Goal: Task Accomplishment & Management: Manage account settings

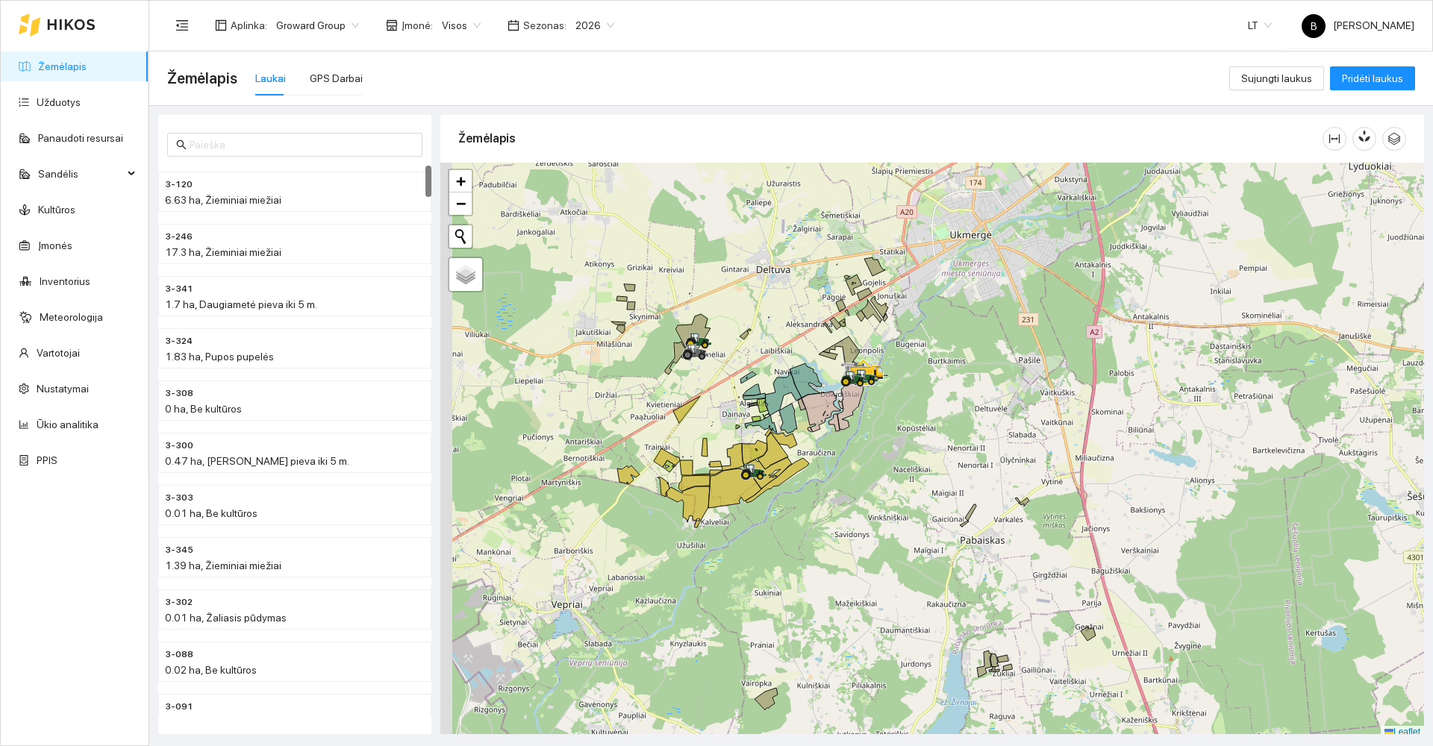
scroll to position [4, 0]
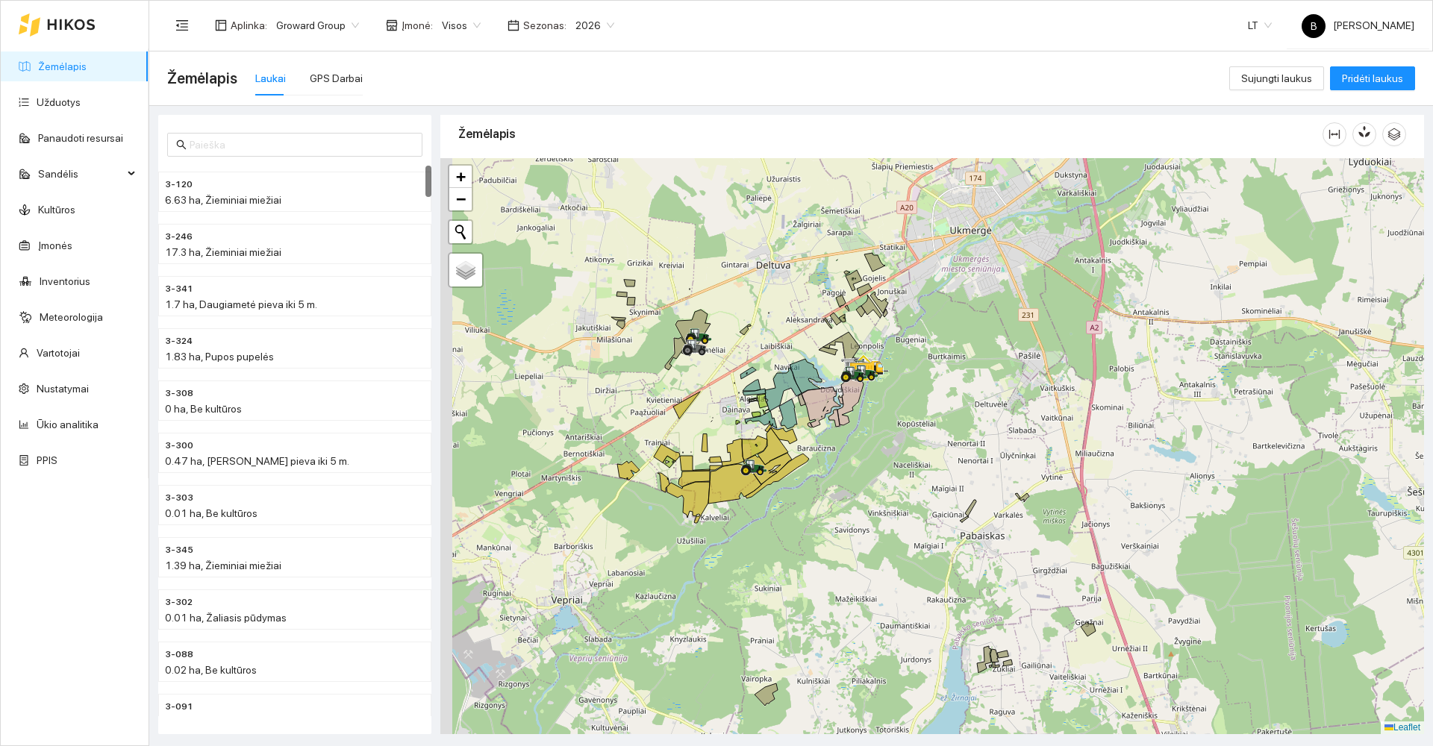
drag, startPoint x: 867, startPoint y: 401, endPoint x: 1010, endPoint y: 382, distance: 143.8
click at [1021, 381] on div at bounding box center [932, 446] width 984 height 576
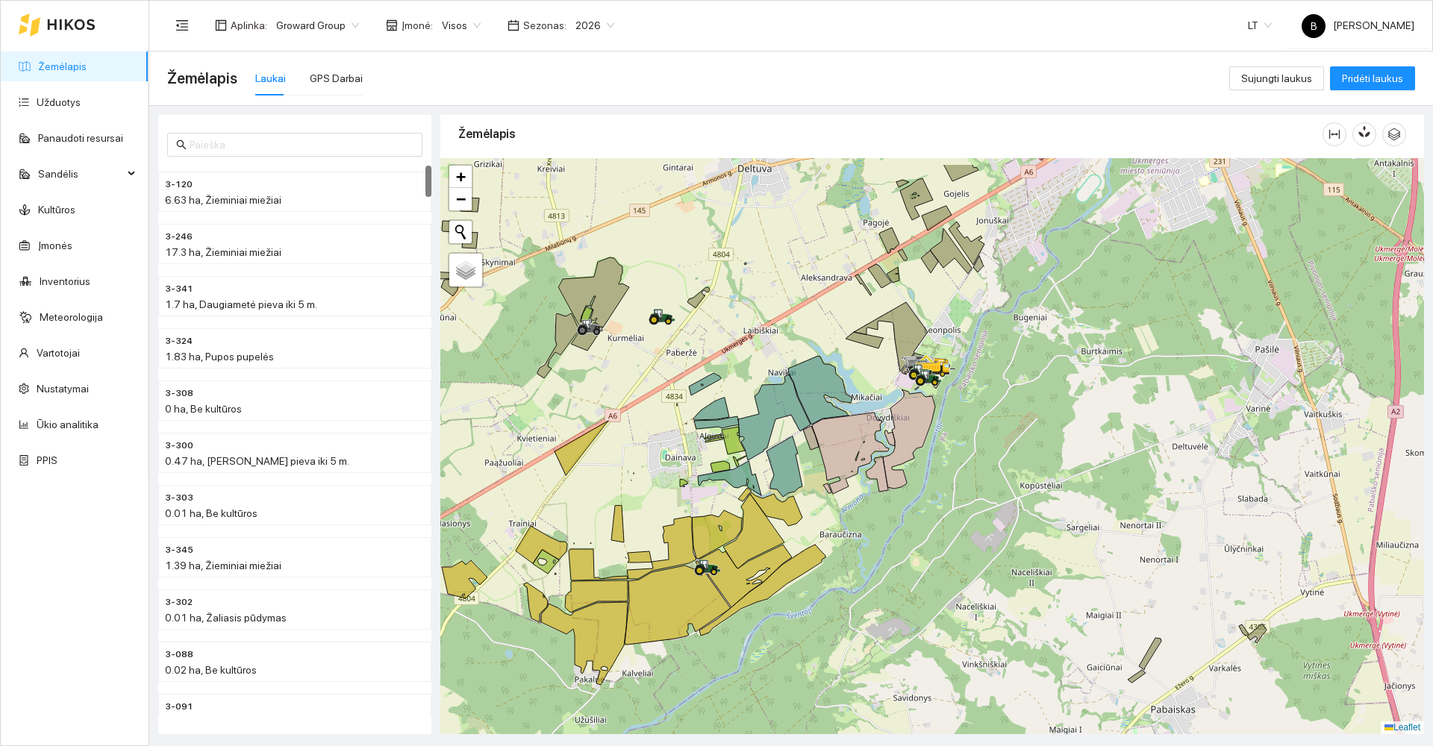
drag, startPoint x: 970, startPoint y: 401, endPoint x: 1026, endPoint y: 577, distance: 184.6
click at [1026, 577] on div at bounding box center [932, 446] width 984 height 576
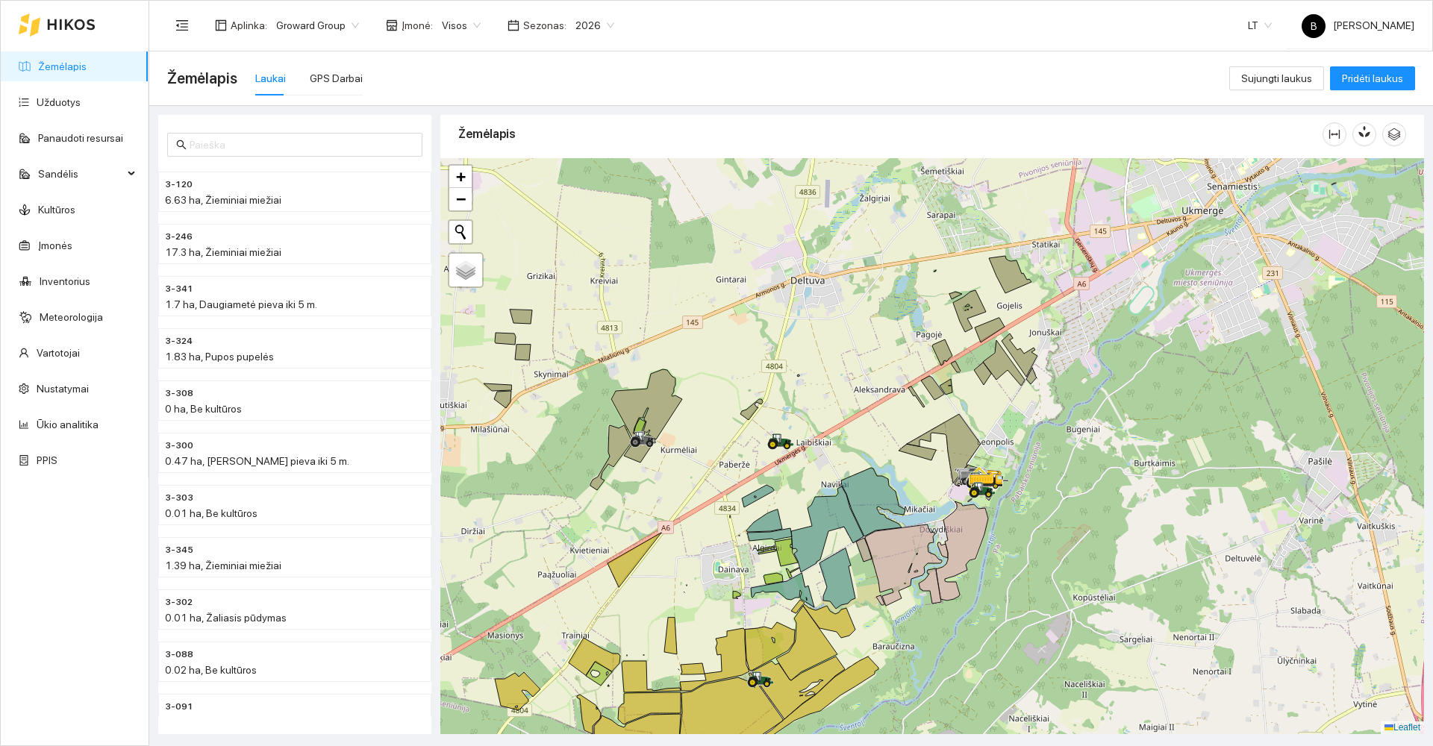
drag, startPoint x: 1050, startPoint y: 514, endPoint x: 1120, endPoint y: 440, distance: 101.4
click at [1126, 438] on div at bounding box center [932, 446] width 984 height 576
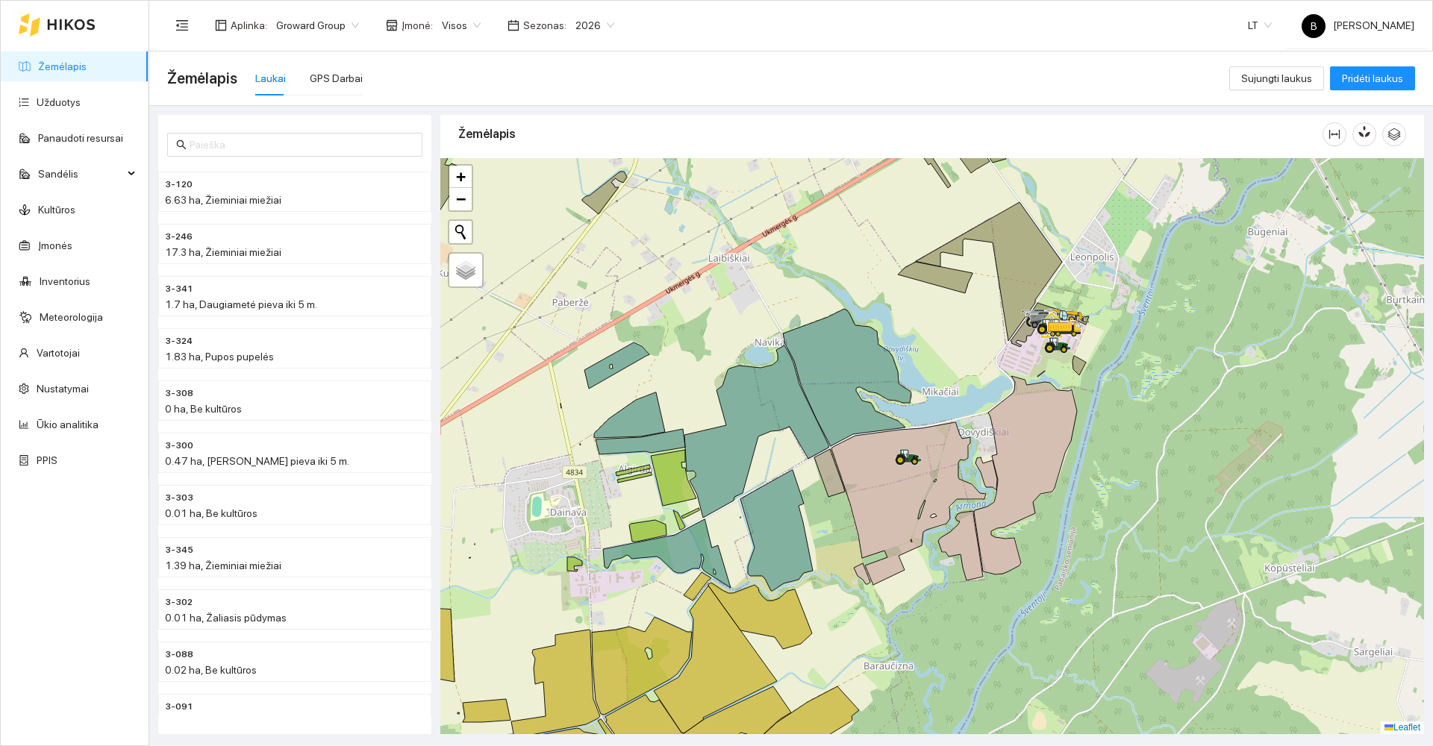
drag, startPoint x: 1067, startPoint y: 464, endPoint x: 1158, endPoint y: 426, distance: 98.4
click at [1156, 429] on div at bounding box center [932, 446] width 984 height 576
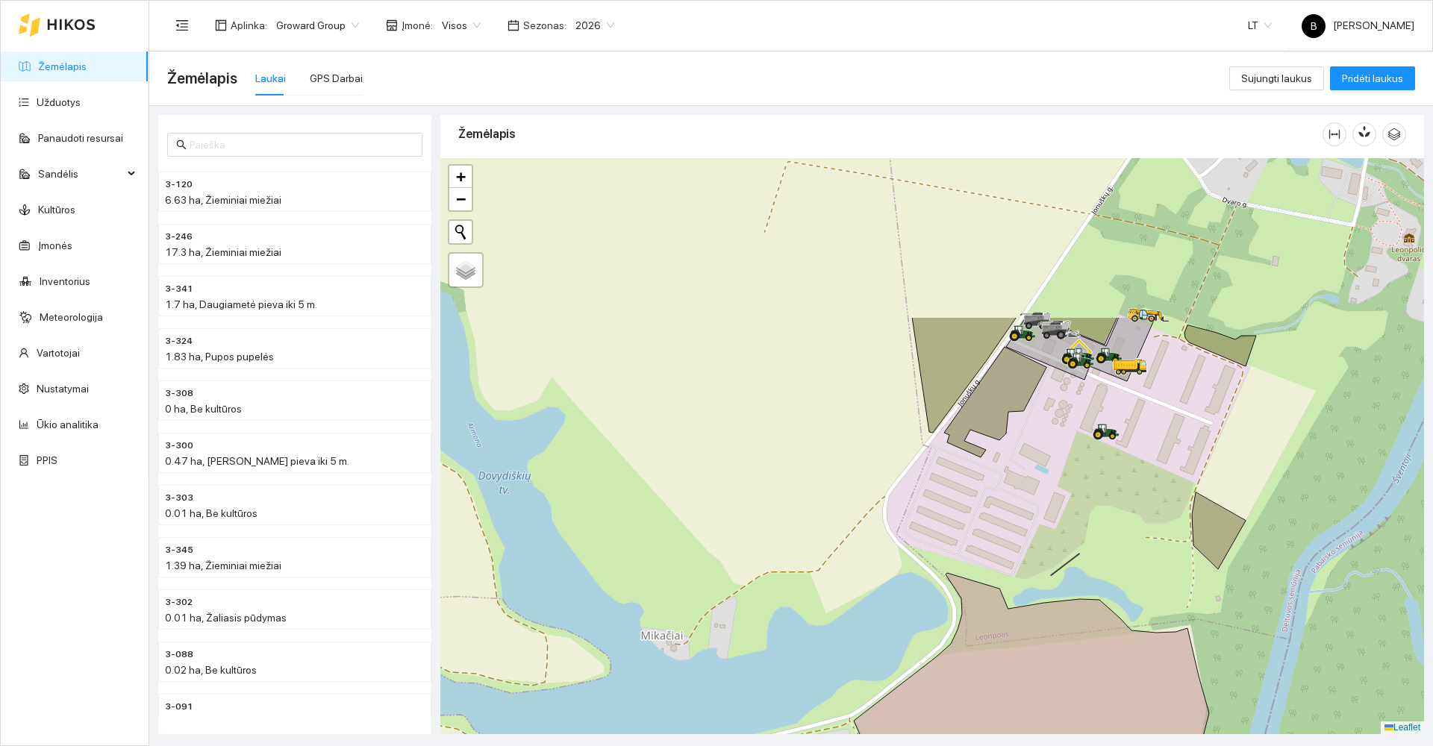
drag, startPoint x: 979, startPoint y: 462, endPoint x: 1356, endPoint y: 675, distance: 432.2
click at [1356, 676] on div at bounding box center [932, 446] width 984 height 576
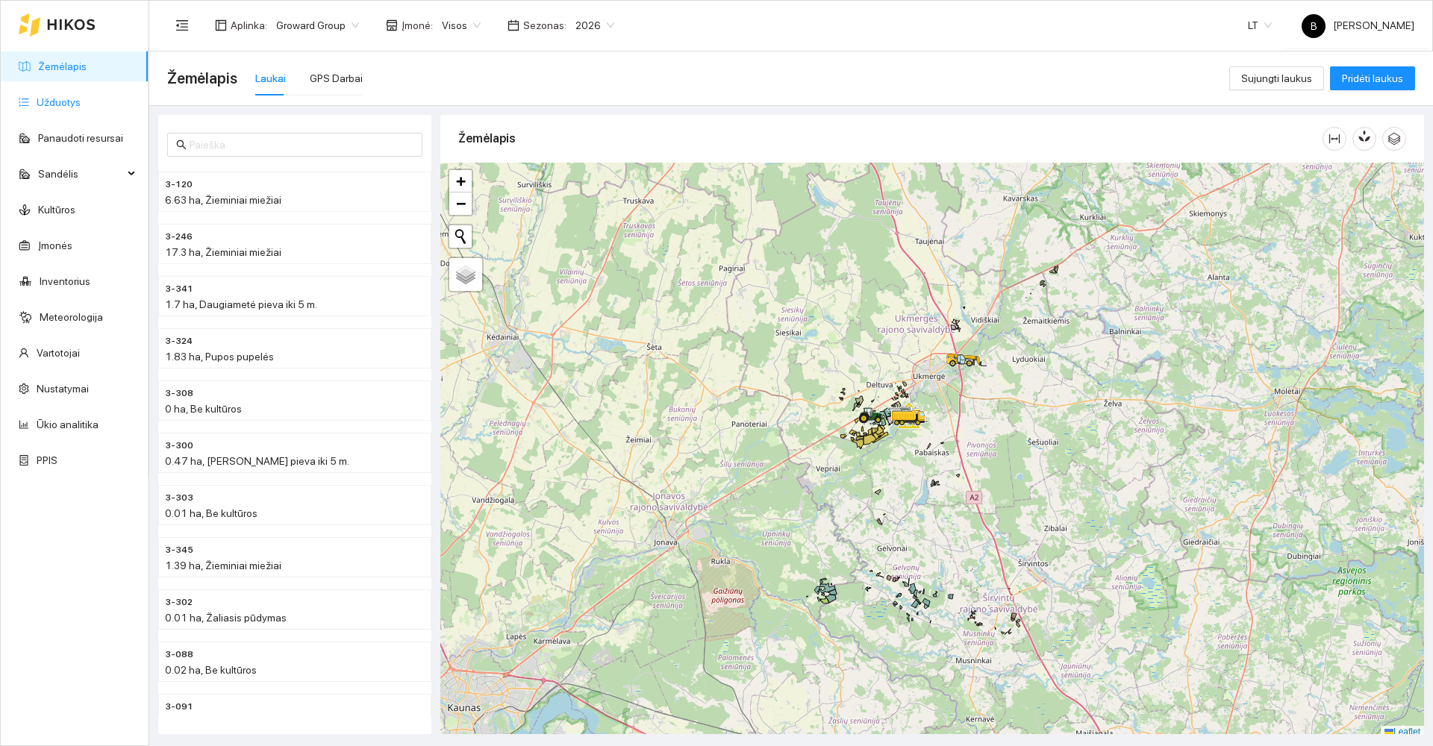
click at [48, 102] on link "Užduotys" at bounding box center [59, 102] width 44 height 12
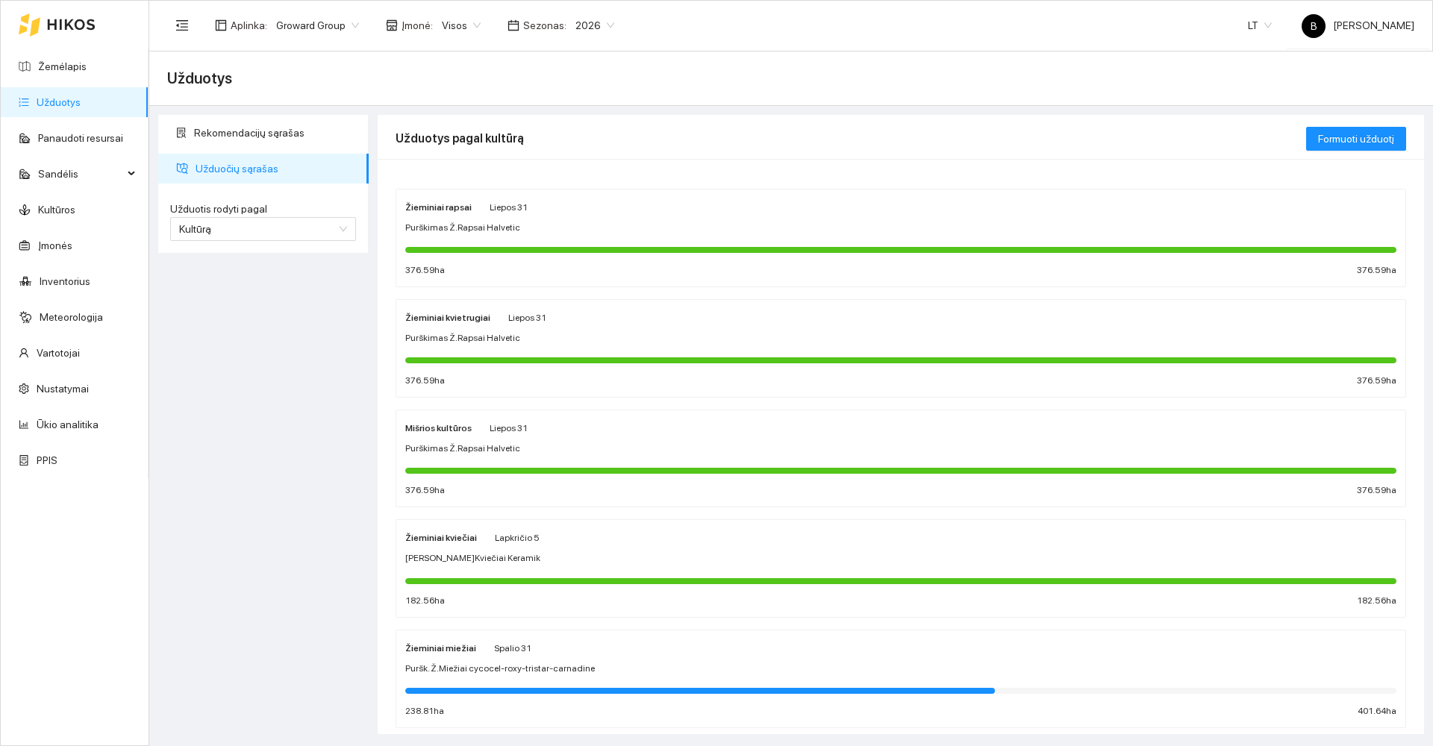
click at [733, 235] on div "Žieminiai rapsai Liepos 31 Purškimas Ž.Rapsai Halvetic 376.59 ha 376.59 ha" at bounding box center [900, 238] width 991 height 79
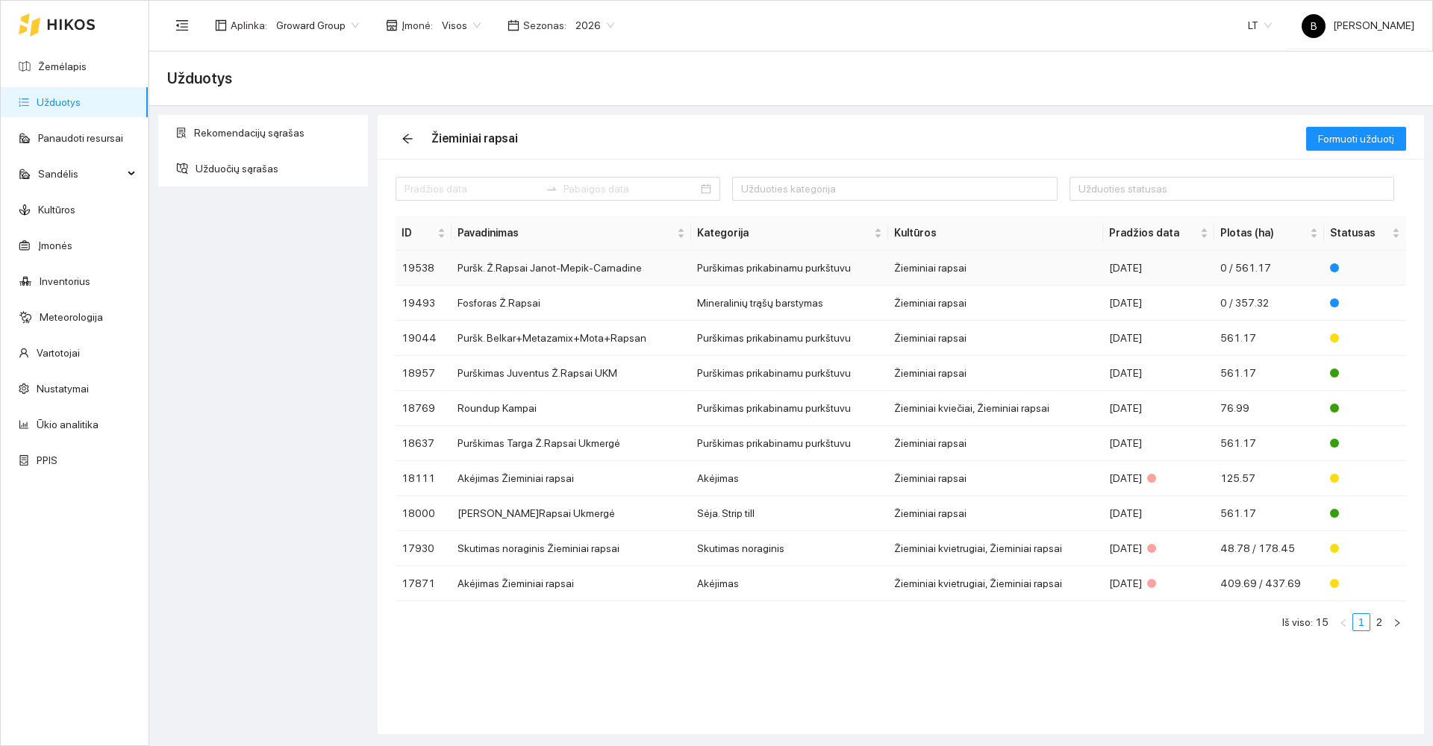
click at [543, 274] on td "Puršk. Ž.Rapsai Janot-Mepik-Carnadine" at bounding box center [572, 268] width 240 height 35
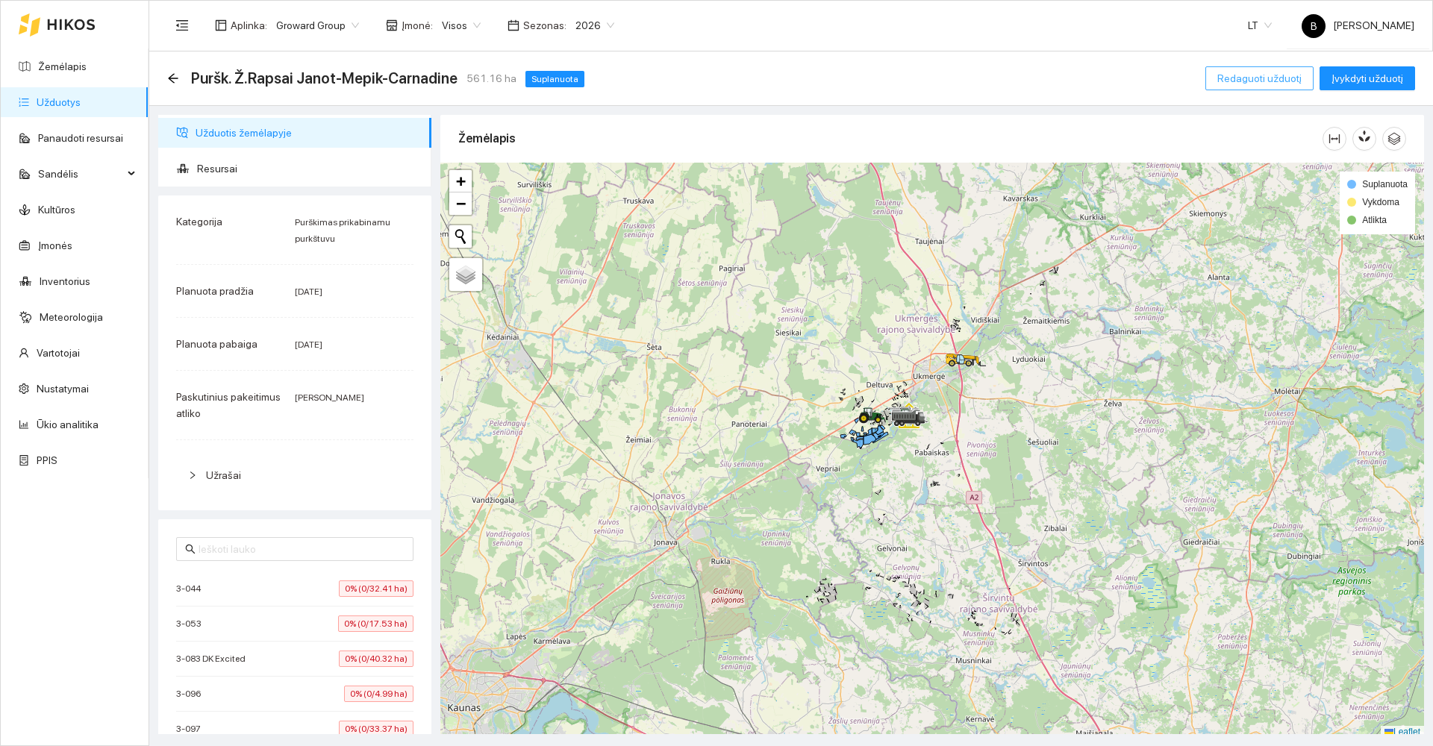
click at [1241, 76] on span "Redaguoti užduotį" at bounding box center [1260, 78] width 84 height 16
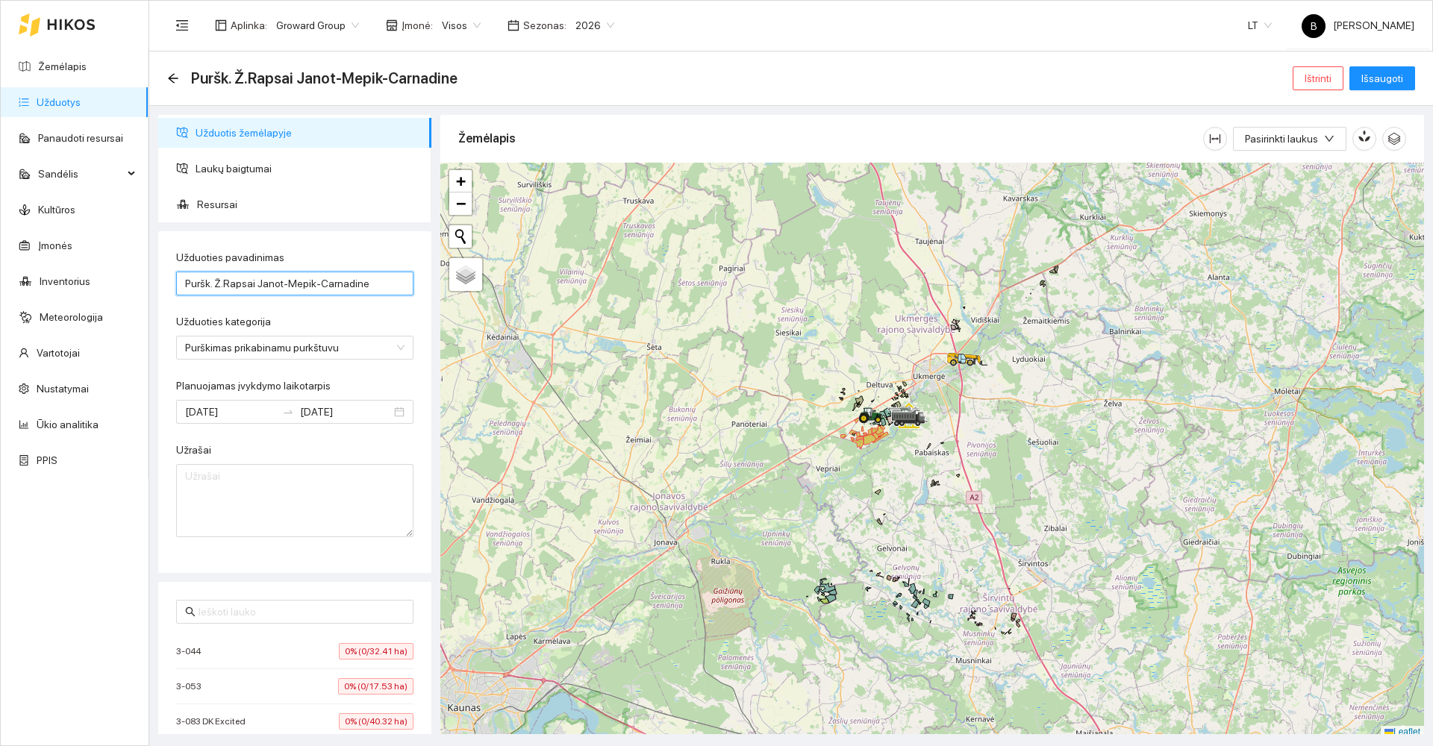
click at [264, 282] on input "Puršk. Ž.Rapsai Janot-Mepik-Carnadine" at bounding box center [294, 284] width 237 height 24
type input "Puršk. Ž.Rapsai Jenot-Mepik-Carnadine"
click at [213, 205] on span "Resursai" at bounding box center [308, 205] width 222 height 30
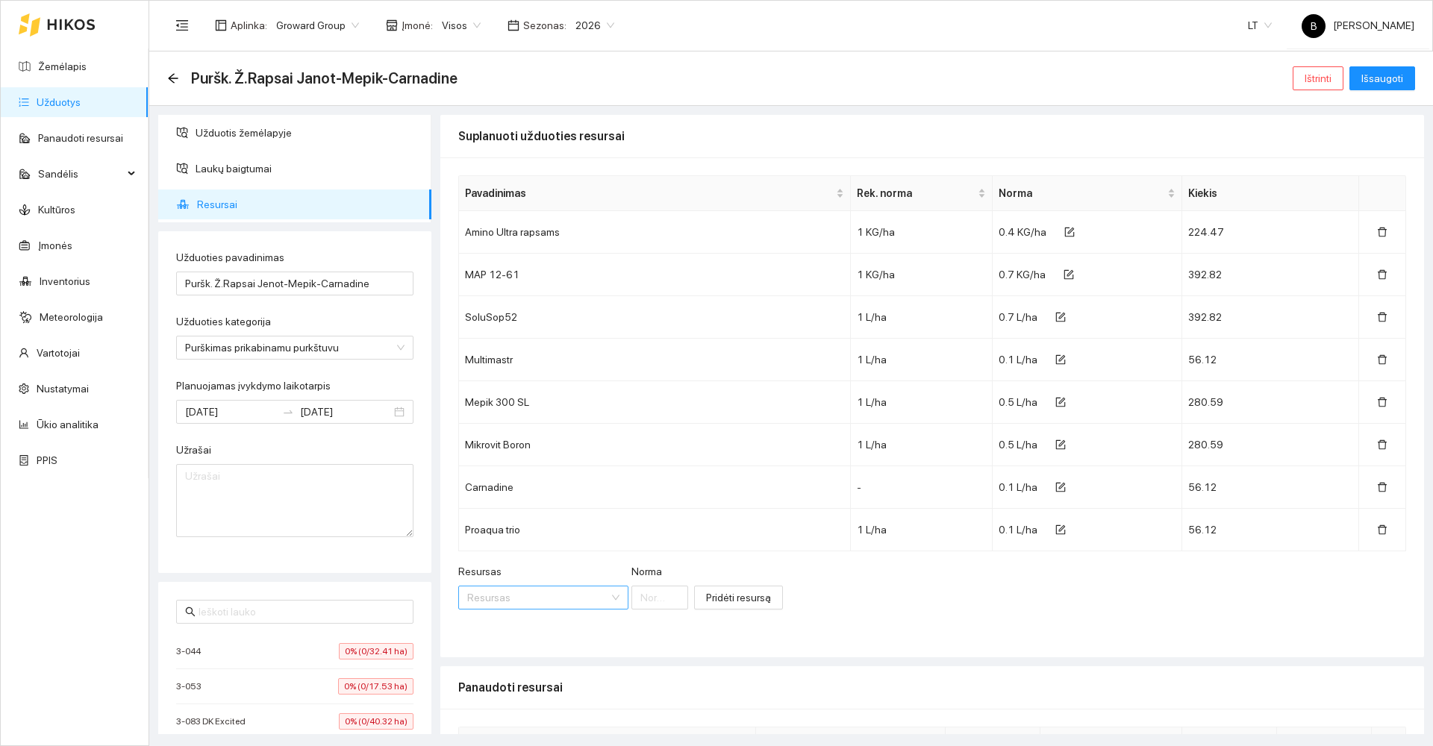
click at [548, 600] on input "Resursas" at bounding box center [538, 598] width 142 height 22
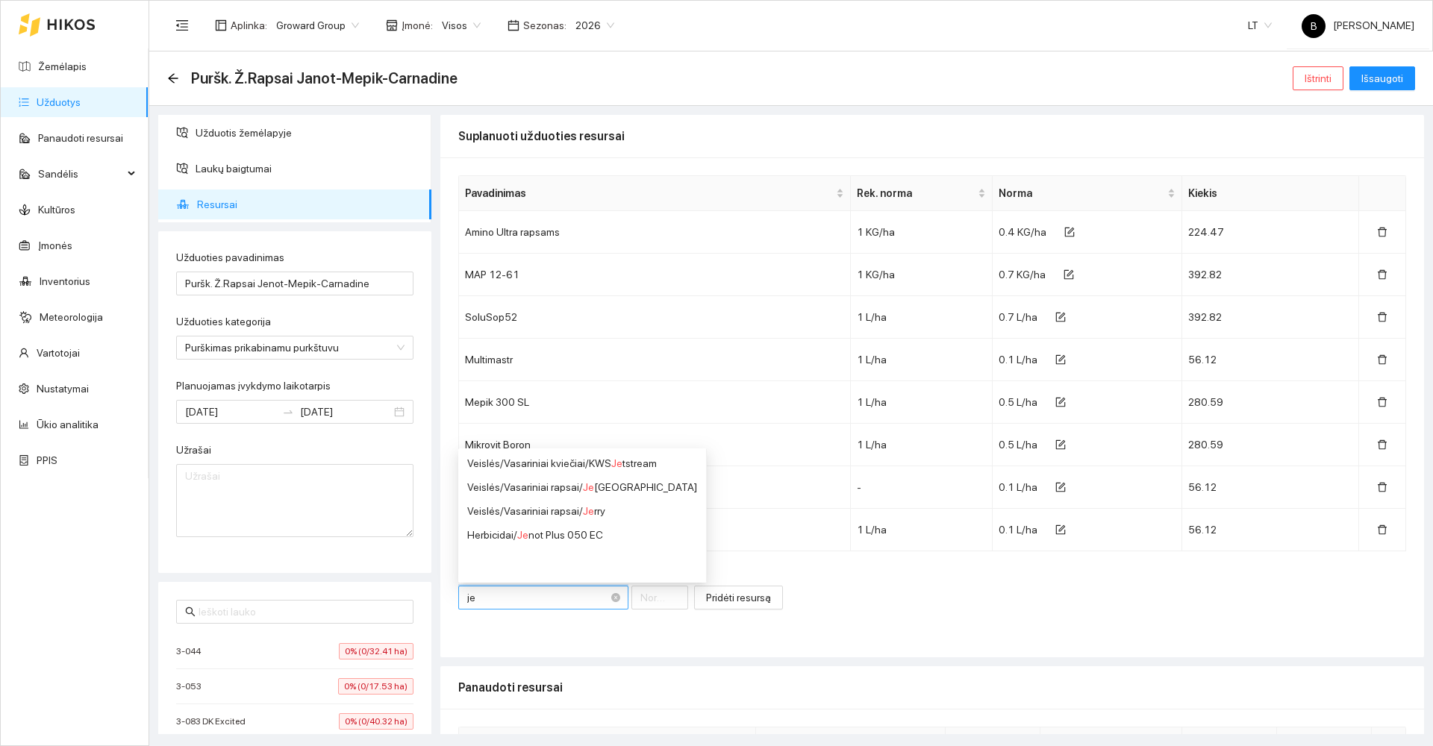
type input "jen"
click at [545, 464] on div "Herbicidai / Jen ot Plus 050 EC" at bounding box center [567, 463] width 200 height 16
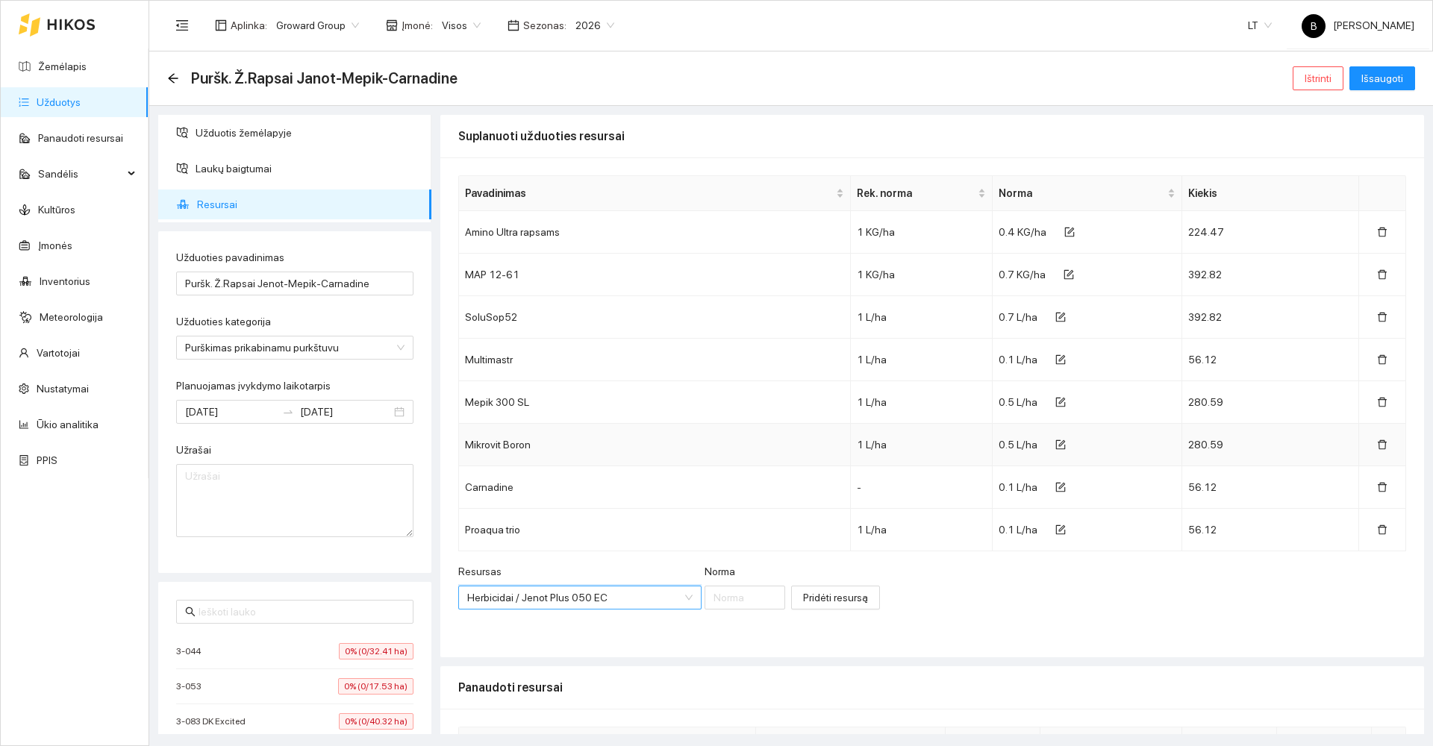
scroll to position [3834, 0]
click at [725, 602] on input "Norma" at bounding box center [745, 598] width 81 height 24
type input "0.7"
click at [814, 599] on span "Pridėti resursą" at bounding box center [835, 598] width 65 height 16
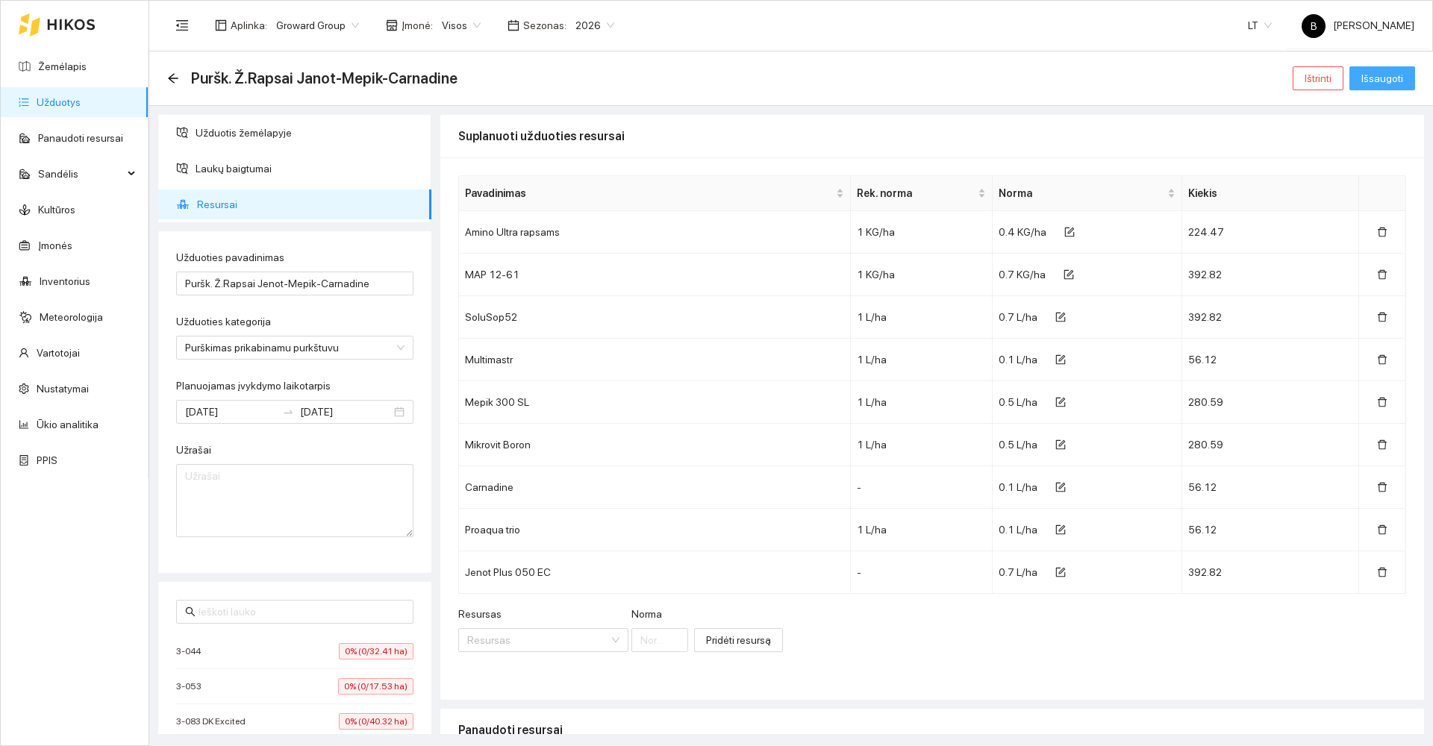
click at [1380, 76] on span "Išsaugoti" at bounding box center [1383, 78] width 42 height 16
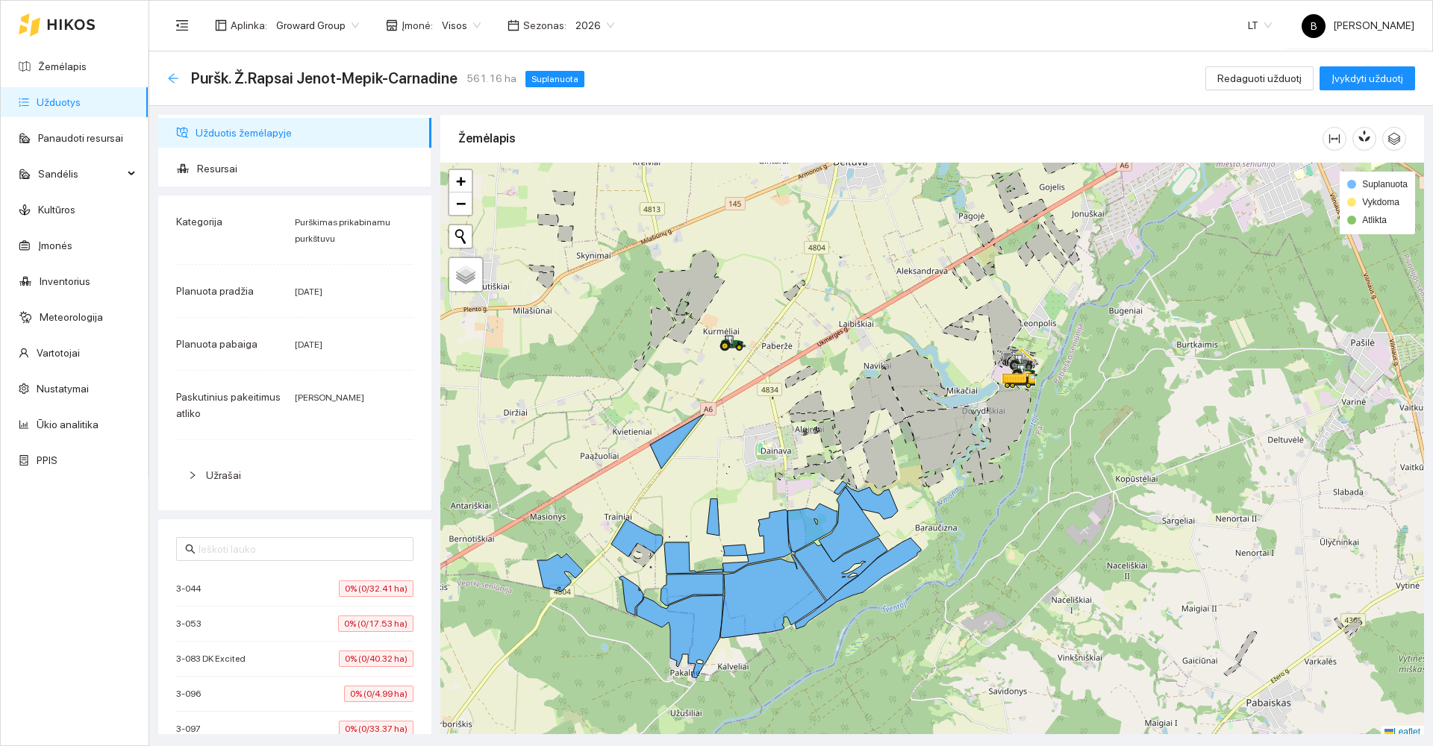
click at [172, 80] on icon "arrow-left" at bounding box center [173, 78] width 12 height 12
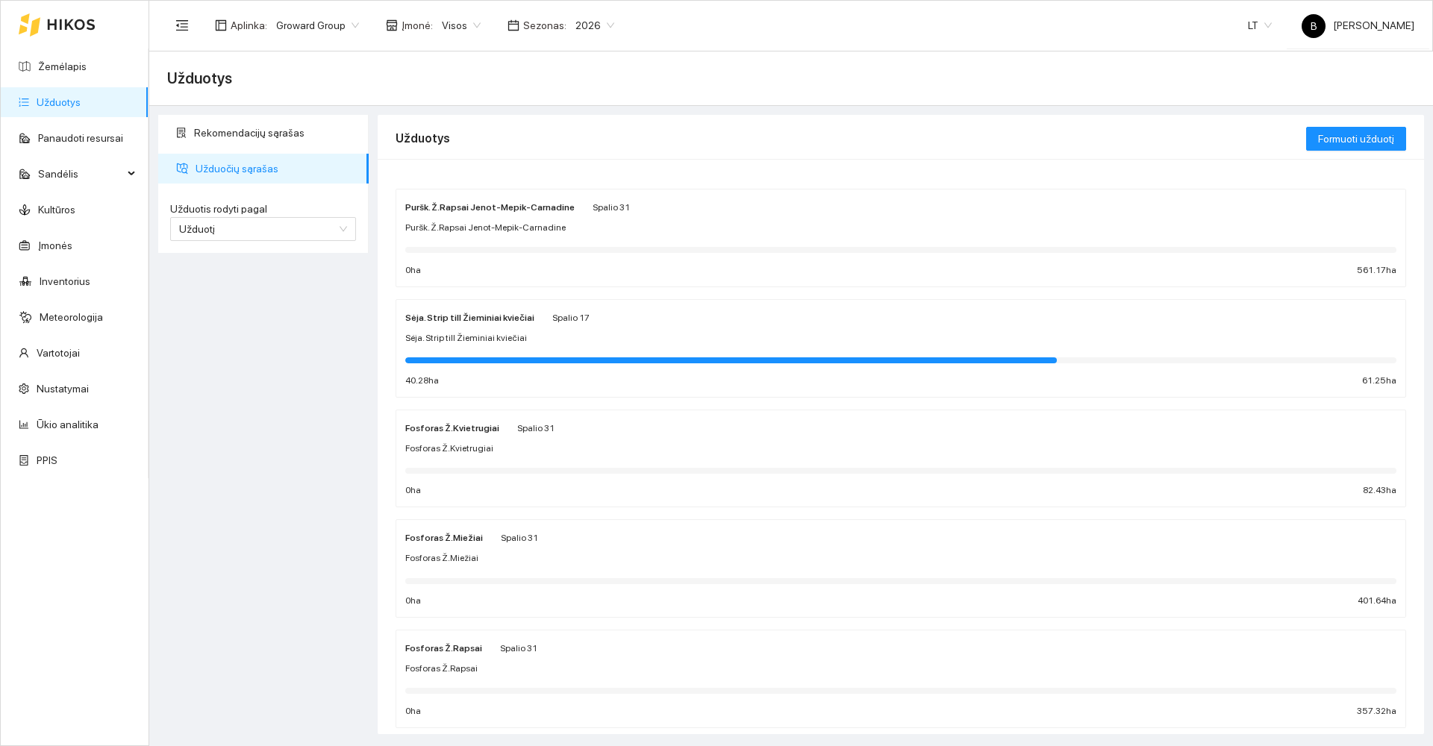
click at [693, 340] on div "Sėja. Strip till Žieminiai kviečiai" at bounding box center [900, 338] width 991 height 14
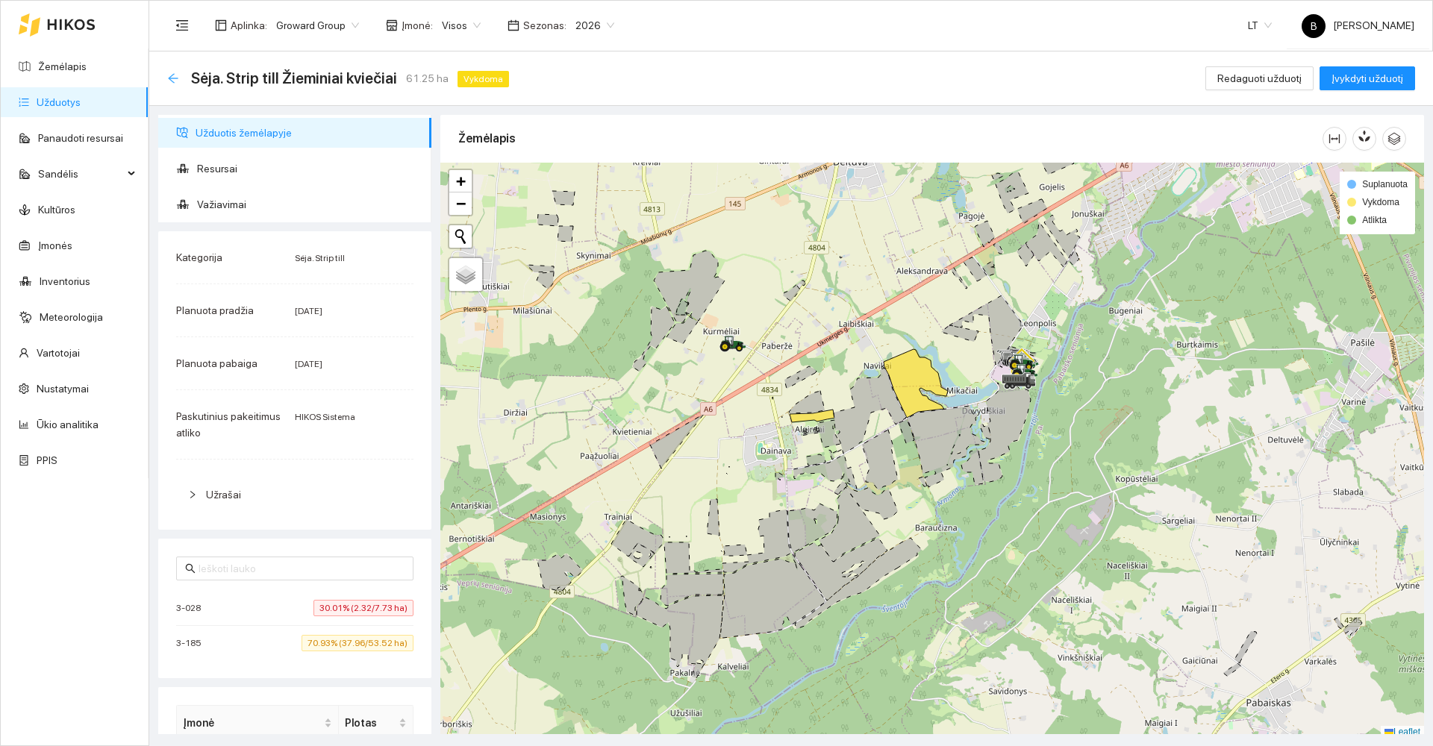
click at [169, 78] on icon "arrow-left" at bounding box center [173, 78] width 10 height 10
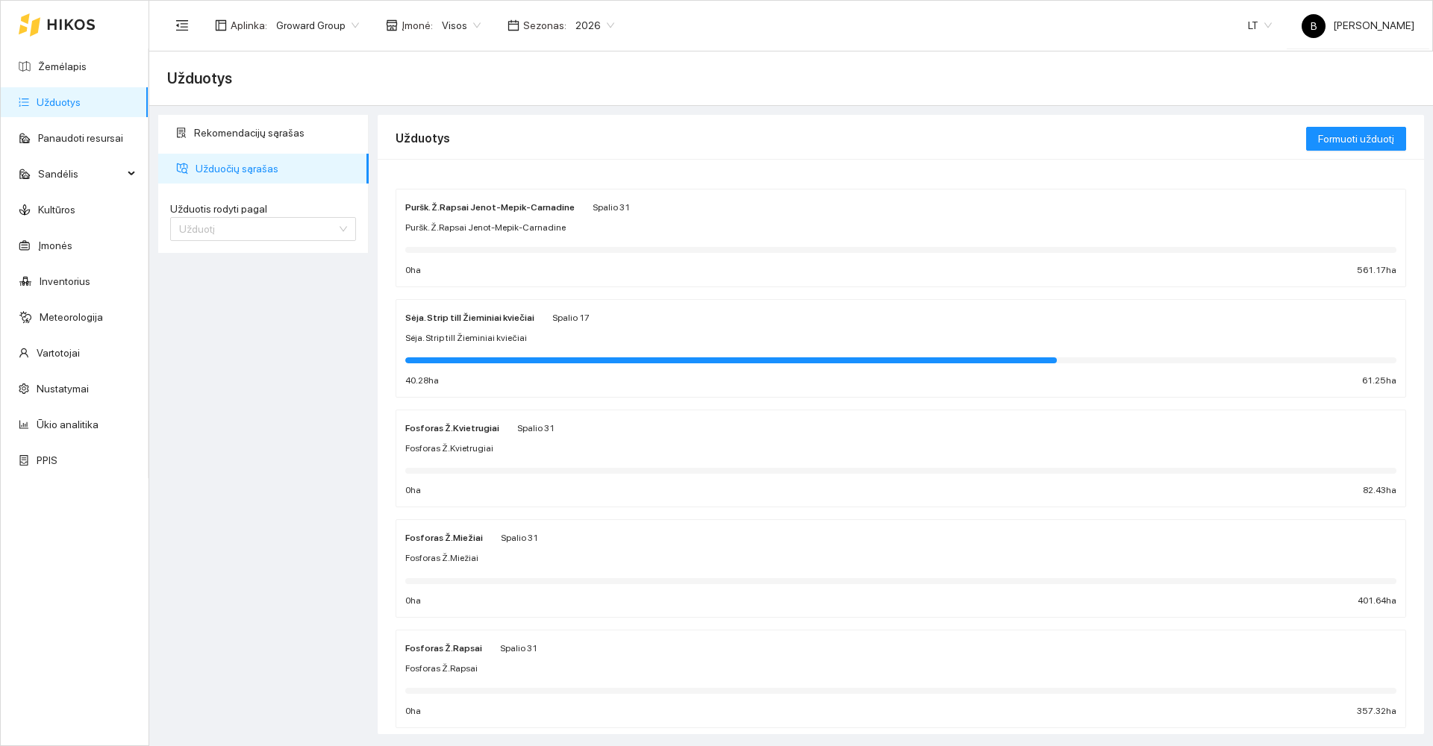
drag, startPoint x: 238, startPoint y: 232, endPoint x: 237, endPoint y: 249, distance: 16.5
click at [237, 232] on span "Užduotį" at bounding box center [263, 229] width 168 height 22
click at [238, 286] on div "Kultūrą" at bounding box center [263, 283] width 168 height 16
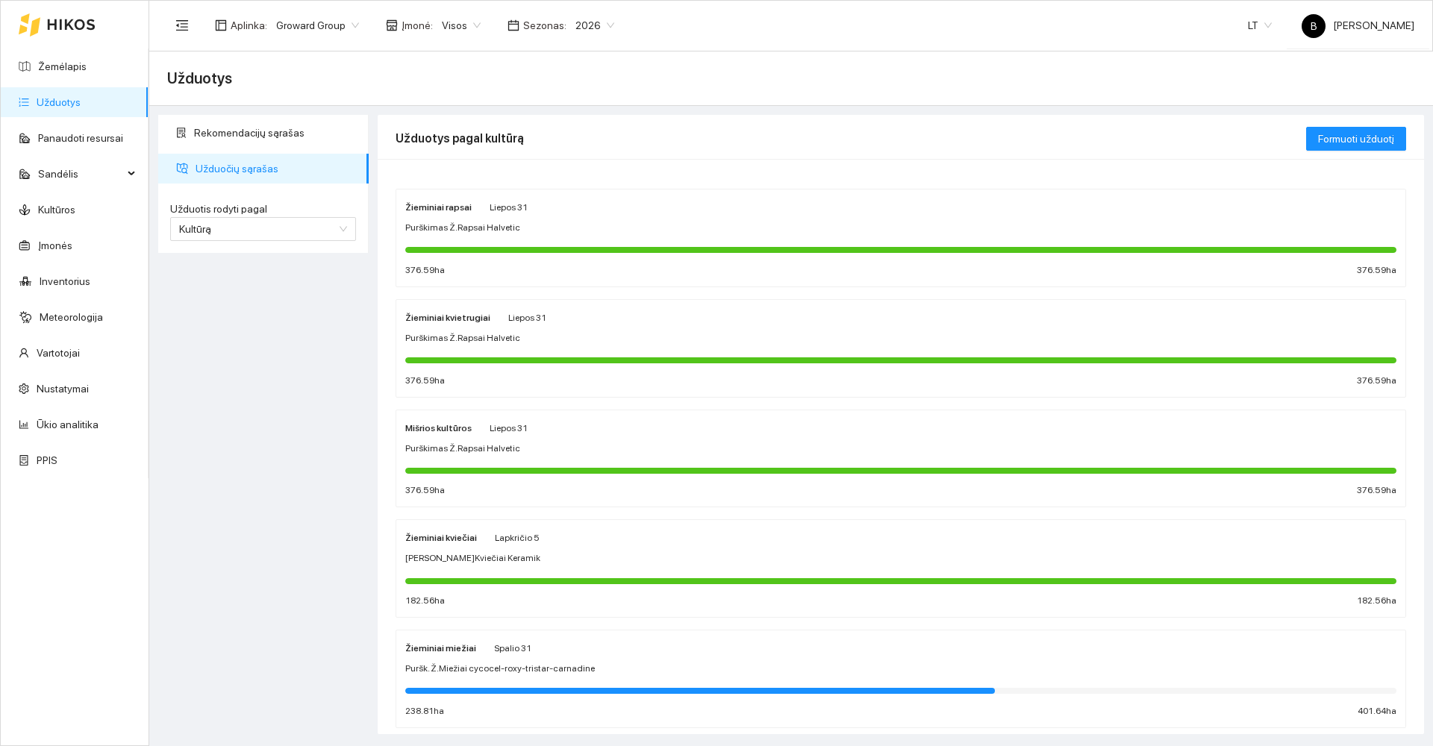
click at [542, 225] on div "Purškimas Ž.Rapsai Halvetic" at bounding box center [900, 228] width 991 height 14
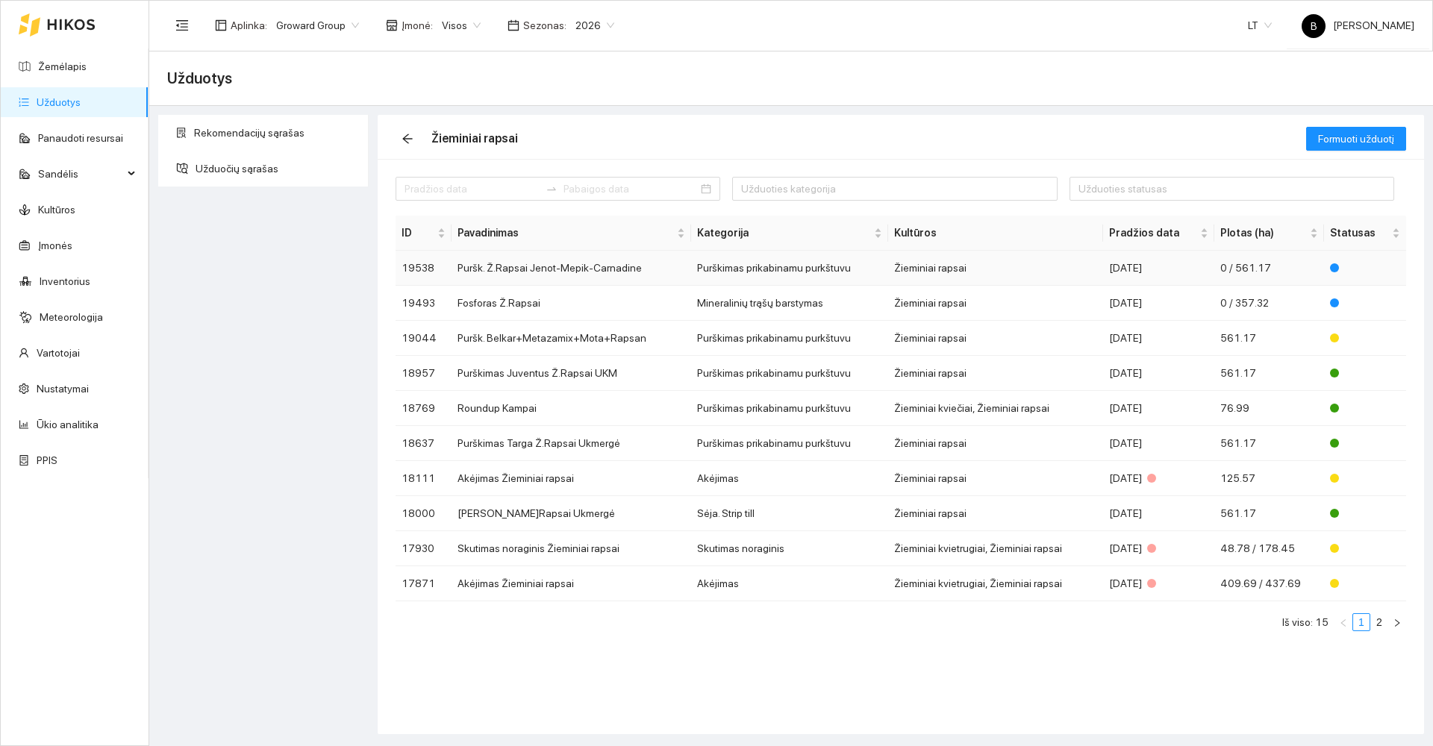
click at [510, 272] on td "Puršk. Ž.Rapsai Jenot-Mepik-Carnadine" at bounding box center [572, 268] width 240 height 35
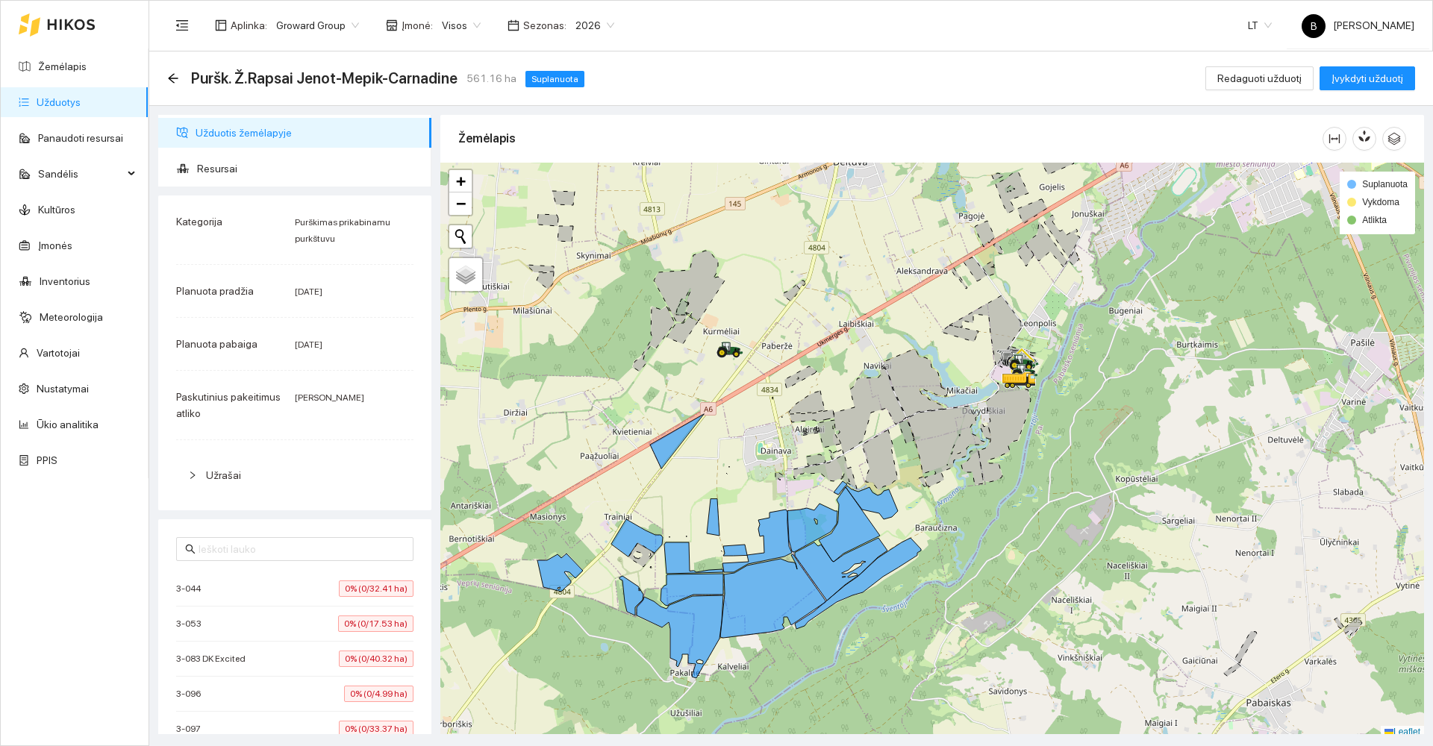
click at [217, 134] on span "Užduotis žemėlapyje" at bounding box center [308, 133] width 224 height 30
click at [231, 131] on span "Užduotis žemėlapyje" at bounding box center [308, 133] width 224 height 30
click at [171, 79] on icon "arrow-left" at bounding box center [173, 78] width 12 height 12
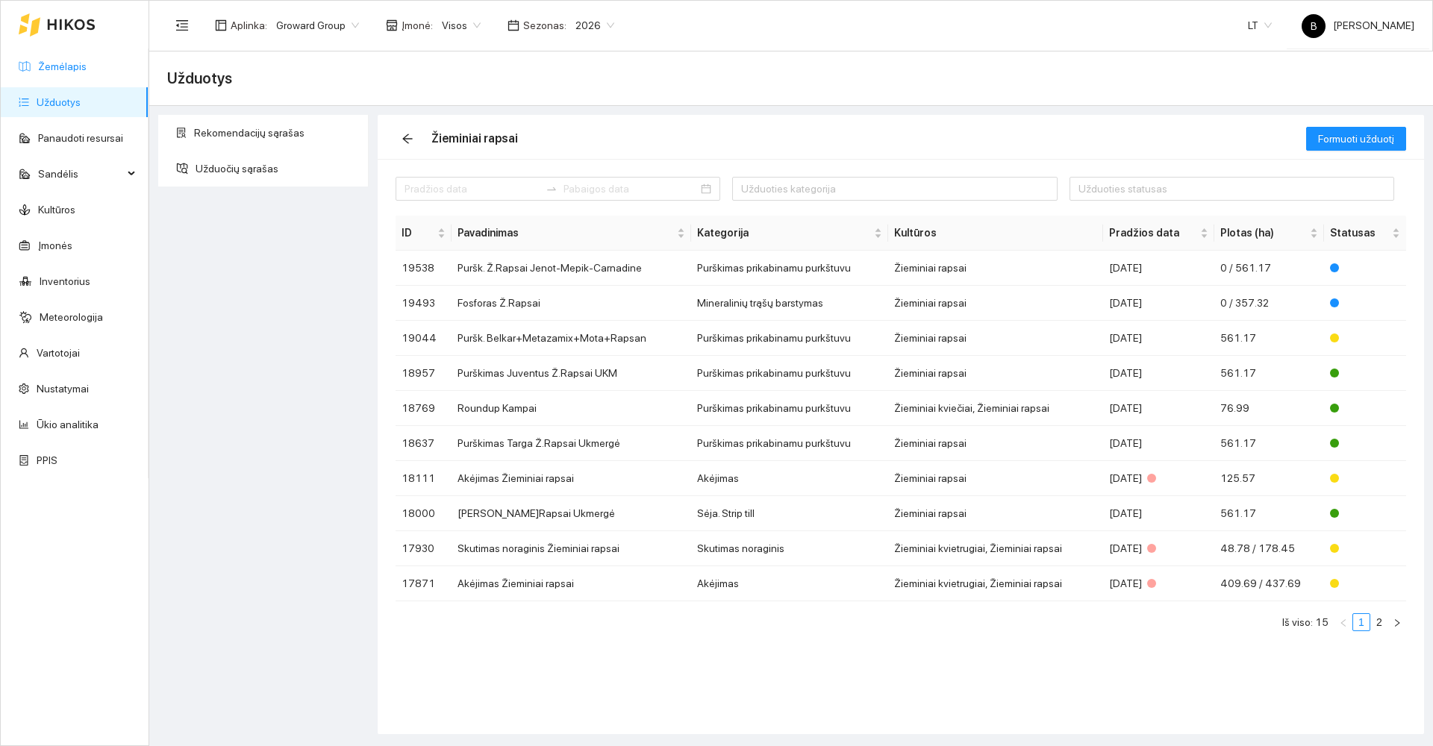
click at [59, 67] on link "Žemėlapis" at bounding box center [62, 66] width 49 height 12
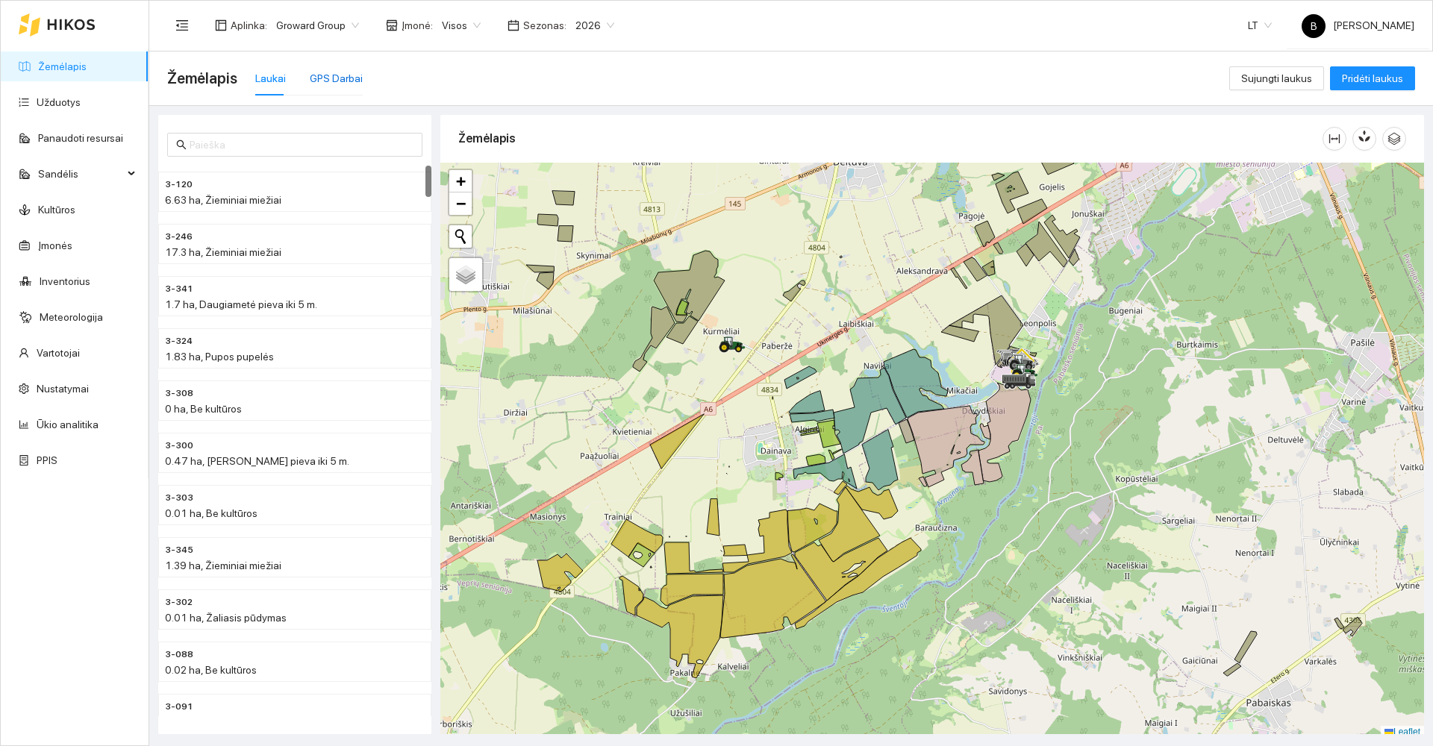
click at [328, 80] on div "GPS Darbai" at bounding box center [336, 78] width 53 height 16
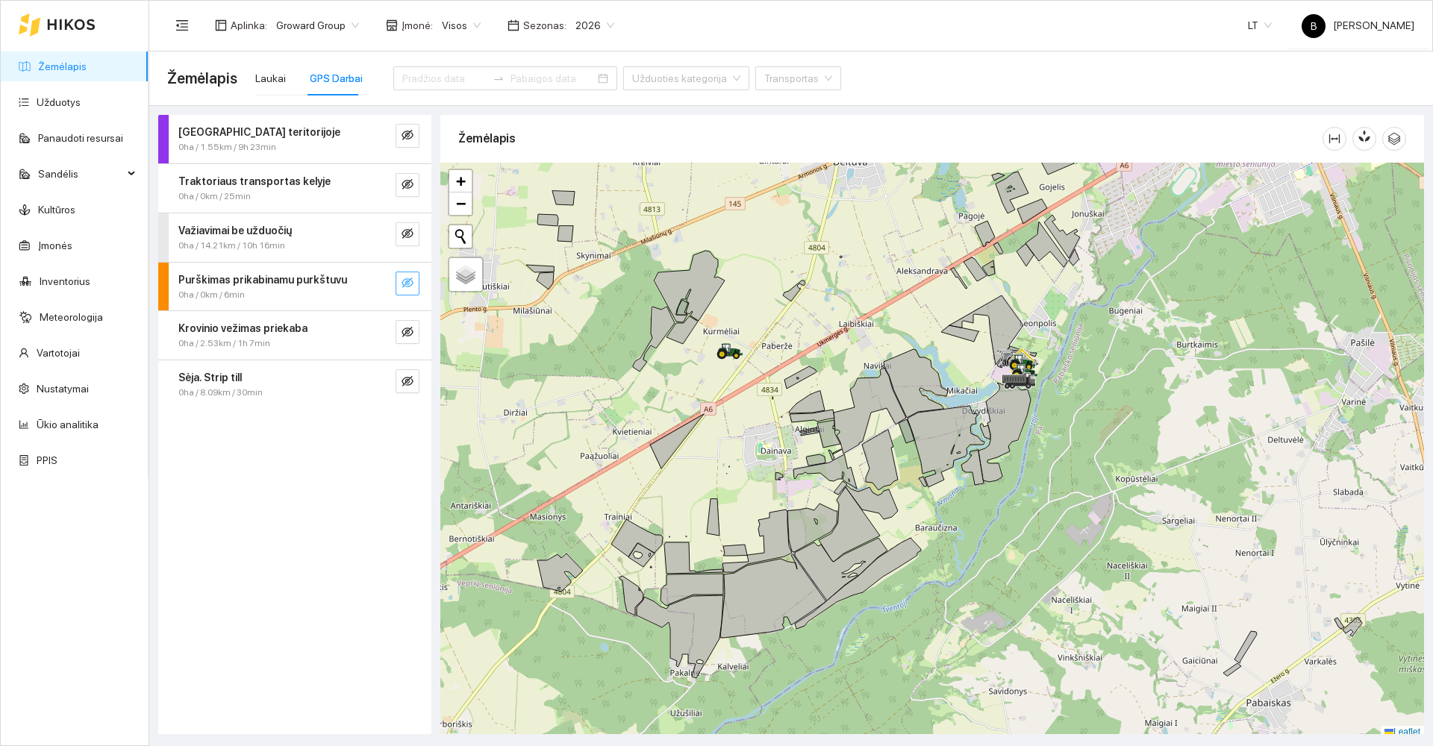
click at [405, 275] on button "button" at bounding box center [408, 284] width 24 height 24
click at [425, 83] on input at bounding box center [444, 78] width 84 height 16
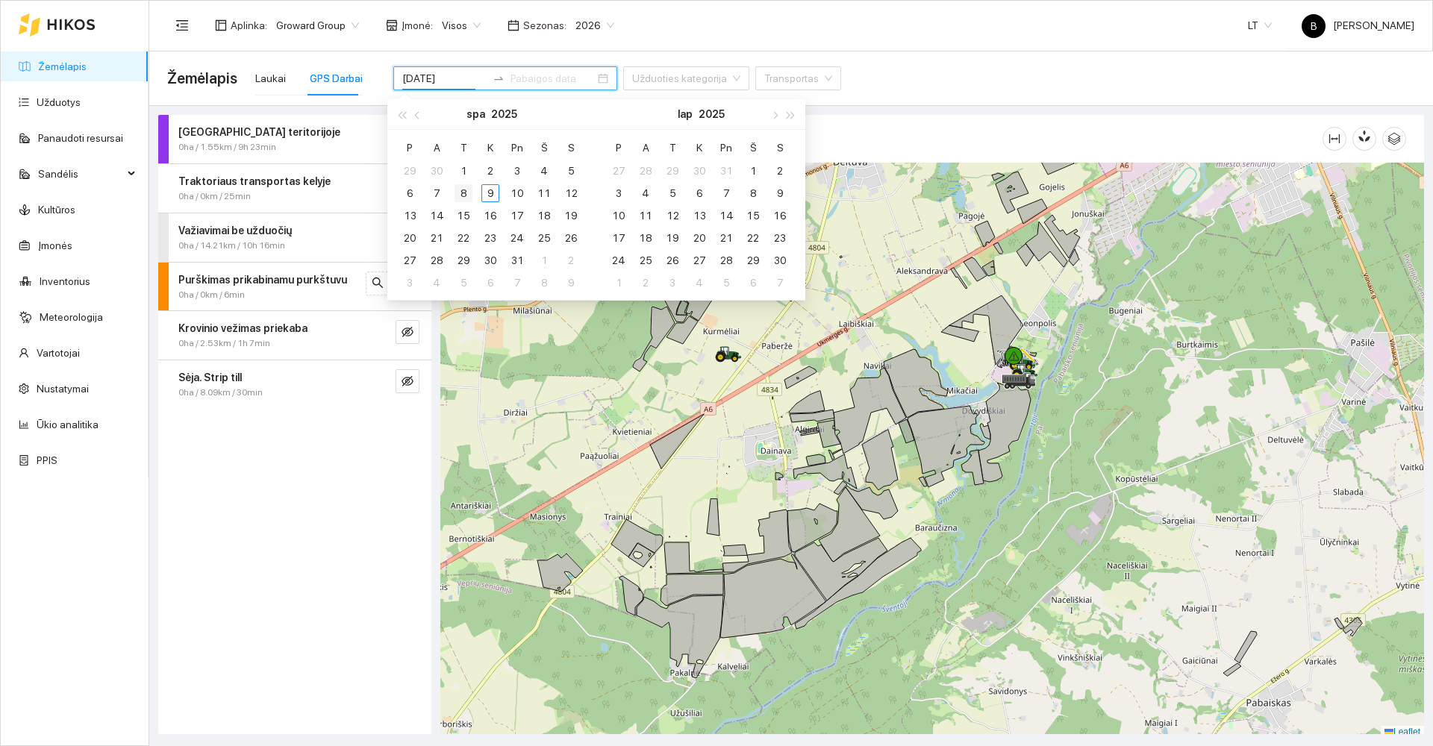
type input "2025-10-08"
click at [455, 195] on div "8" at bounding box center [464, 193] width 18 height 18
type input "2025-10-09"
click at [487, 196] on div "9" at bounding box center [490, 193] width 18 height 18
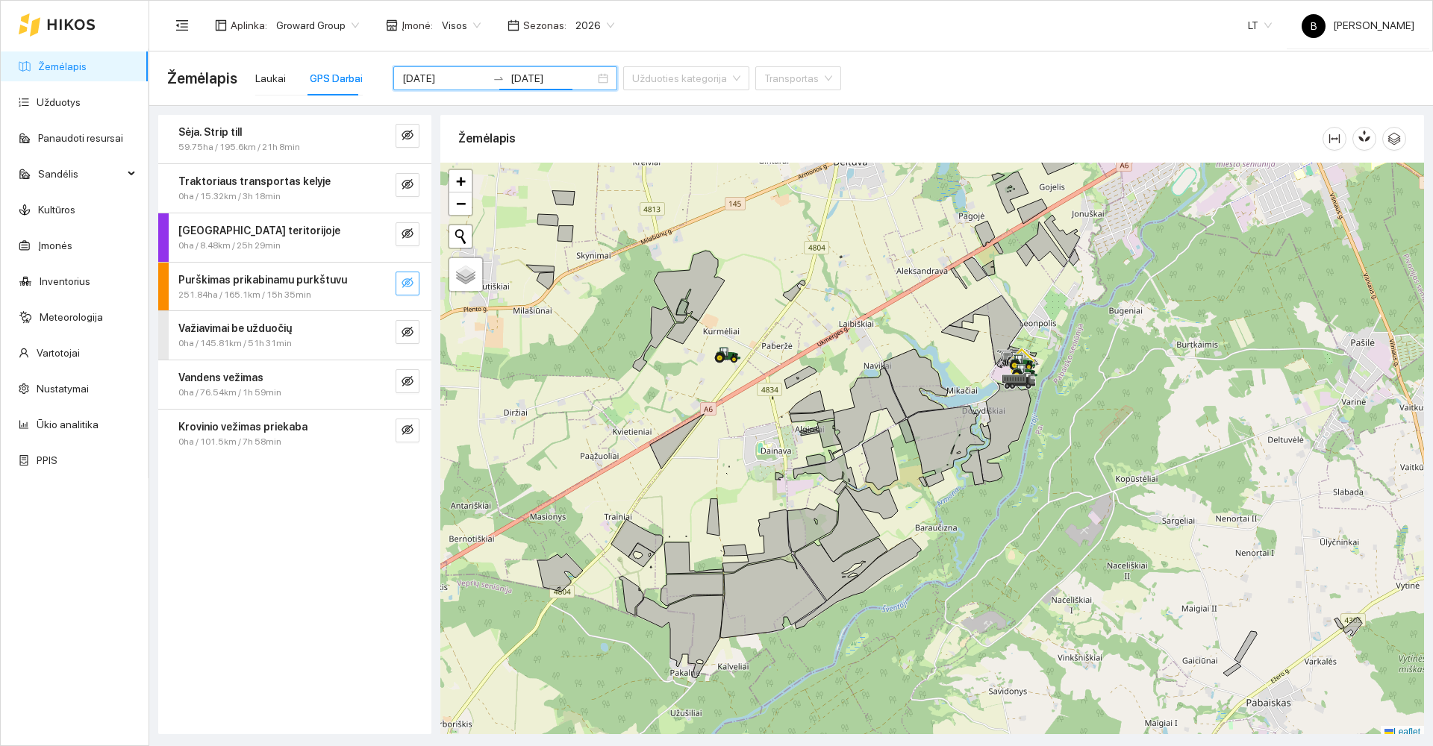
click at [413, 285] on icon "eye-invisible" at bounding box center [408, 283] width 12 height 12
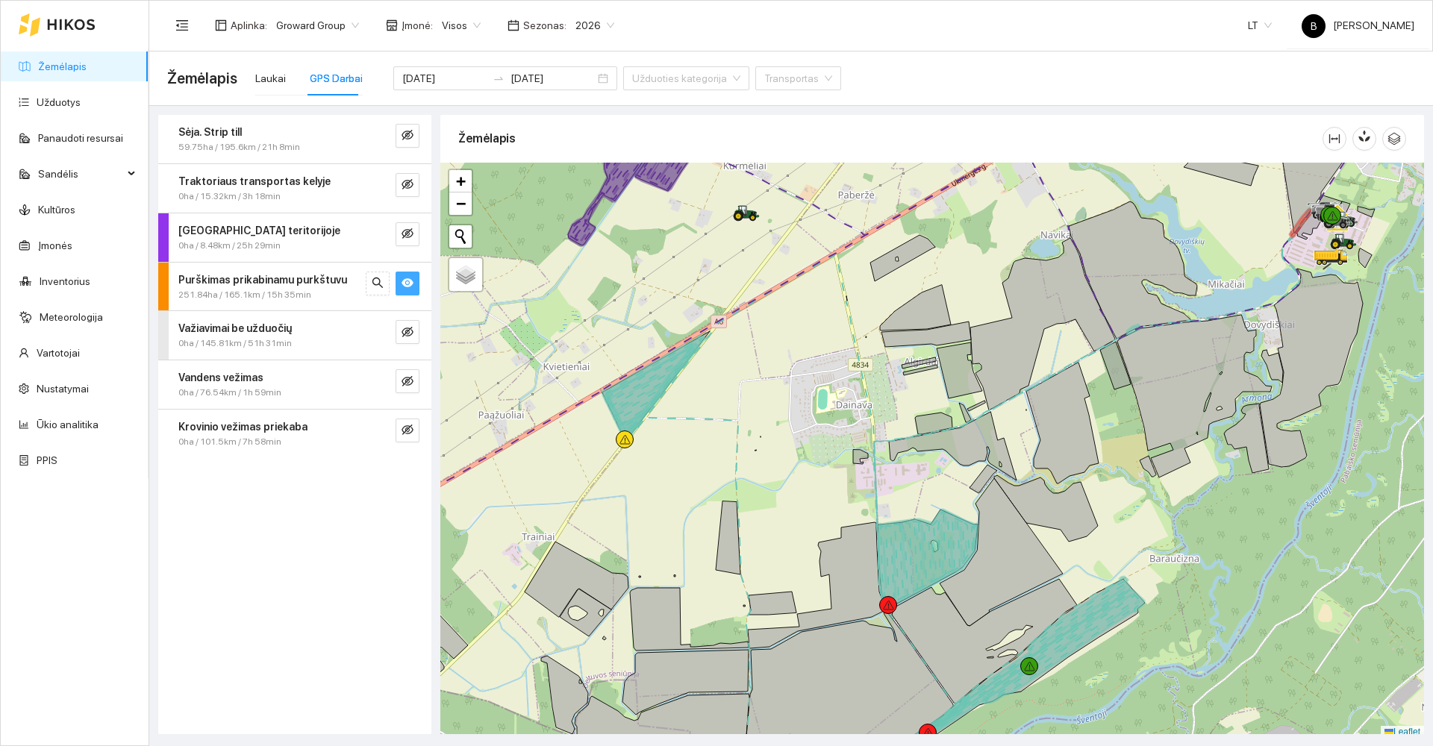
scroll to position [4, 0]
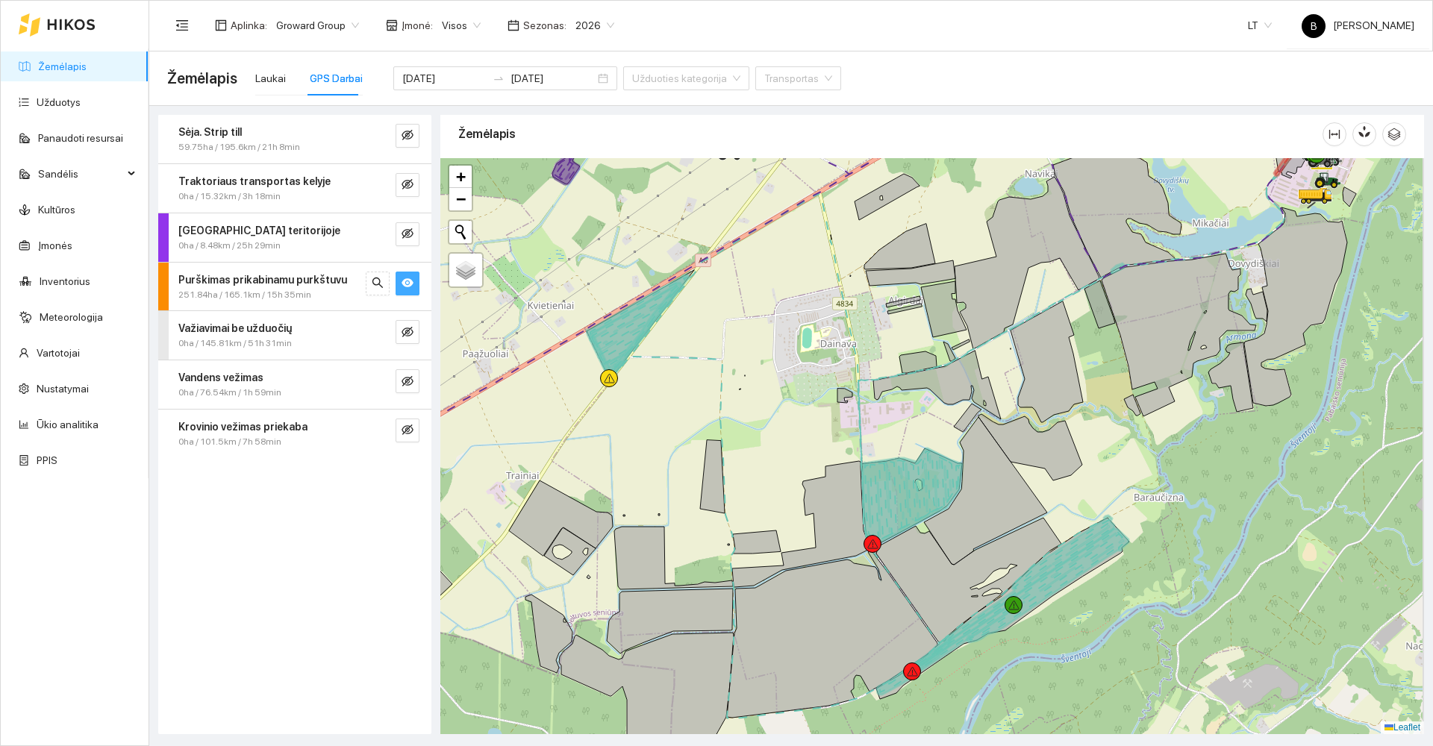
drag, startPoint x: 652, startPoint y: 482, endPoint x: 587, endPoint y: 359, distance: 139.2
click at [587, 359] on div at bounding box center [932, 446] width 984 height 576
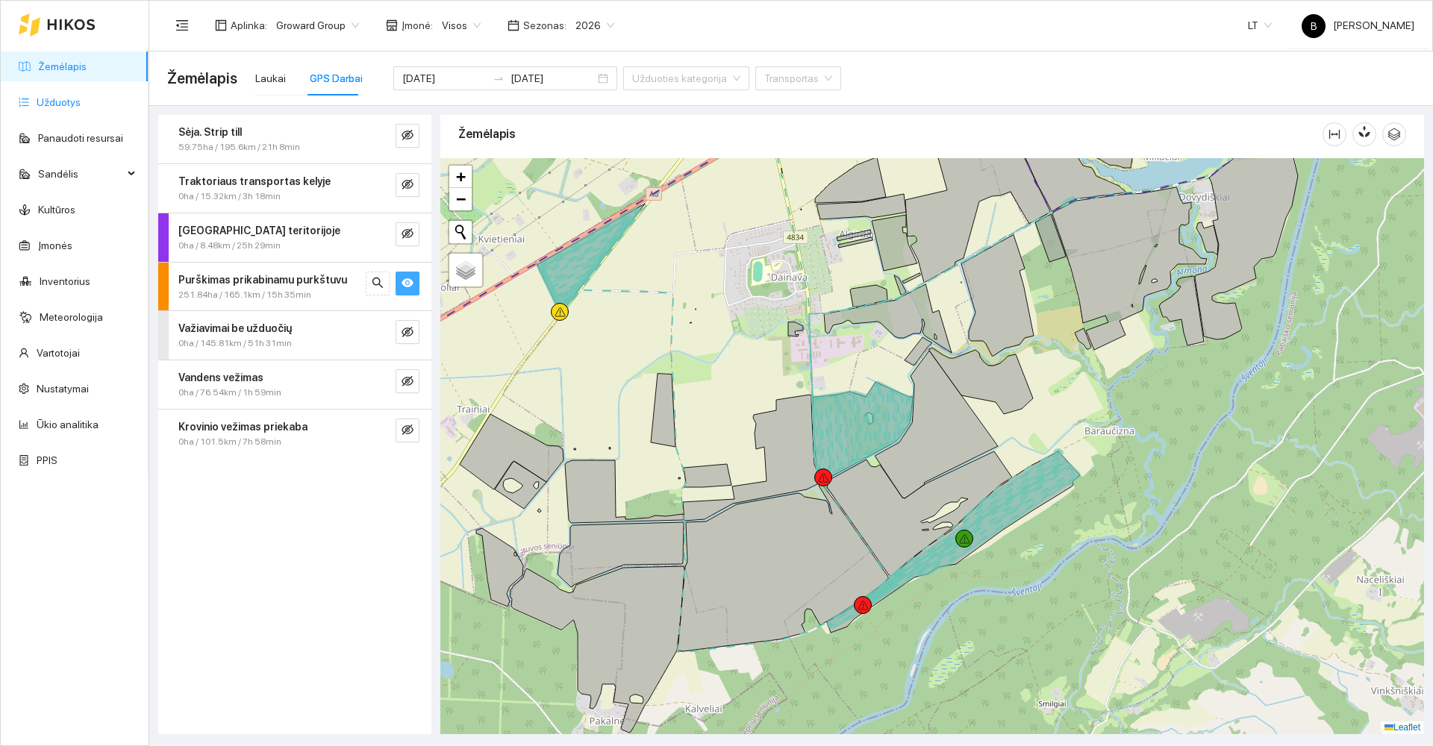
click at [59, 96] on link "Užduotys" at bounding box center [59, 102] width 44 height 12
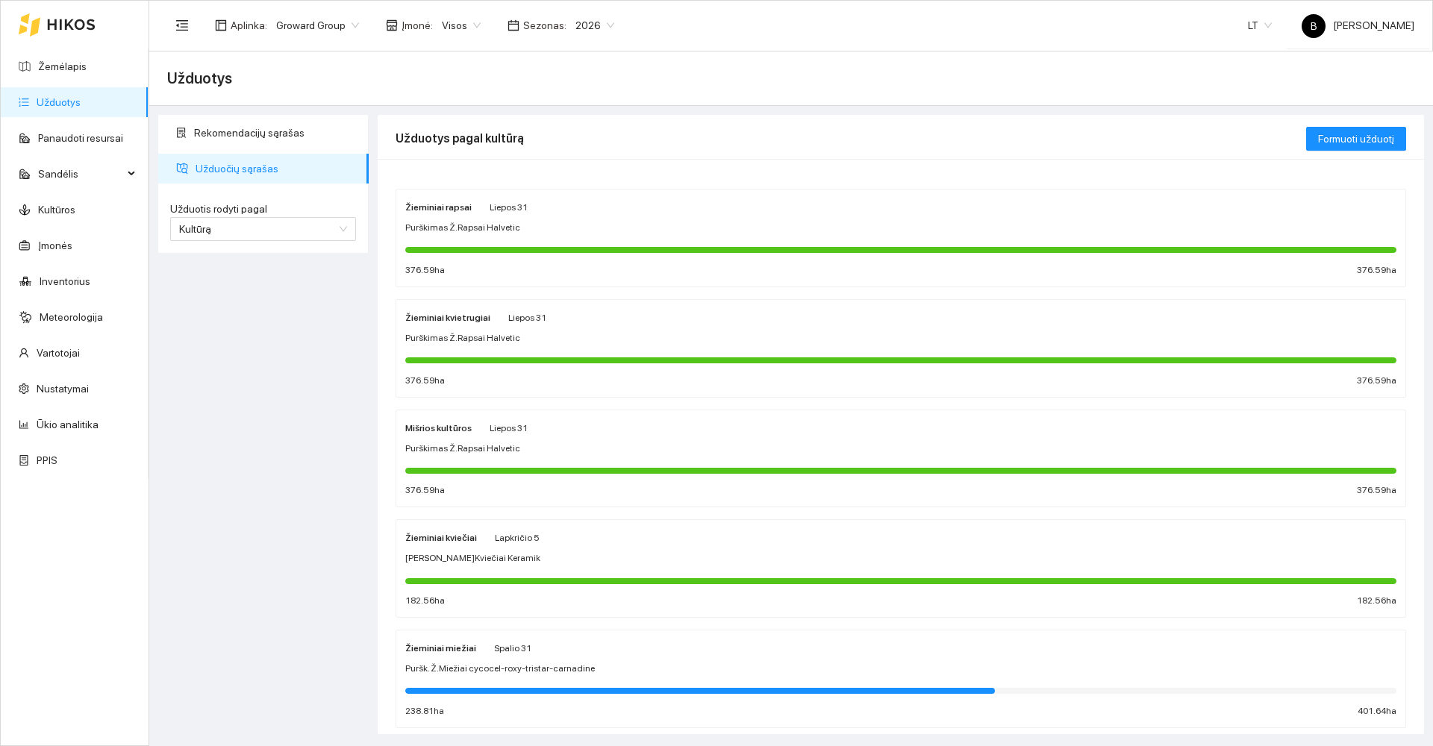
click at [602, 217] on div "Žieminiai rapsai Liepos 31 Purškimas Ž.Rapsai Halvetic 376.59 ha 376.59 ha" at bounding box center [900, 238] width 991 height 79
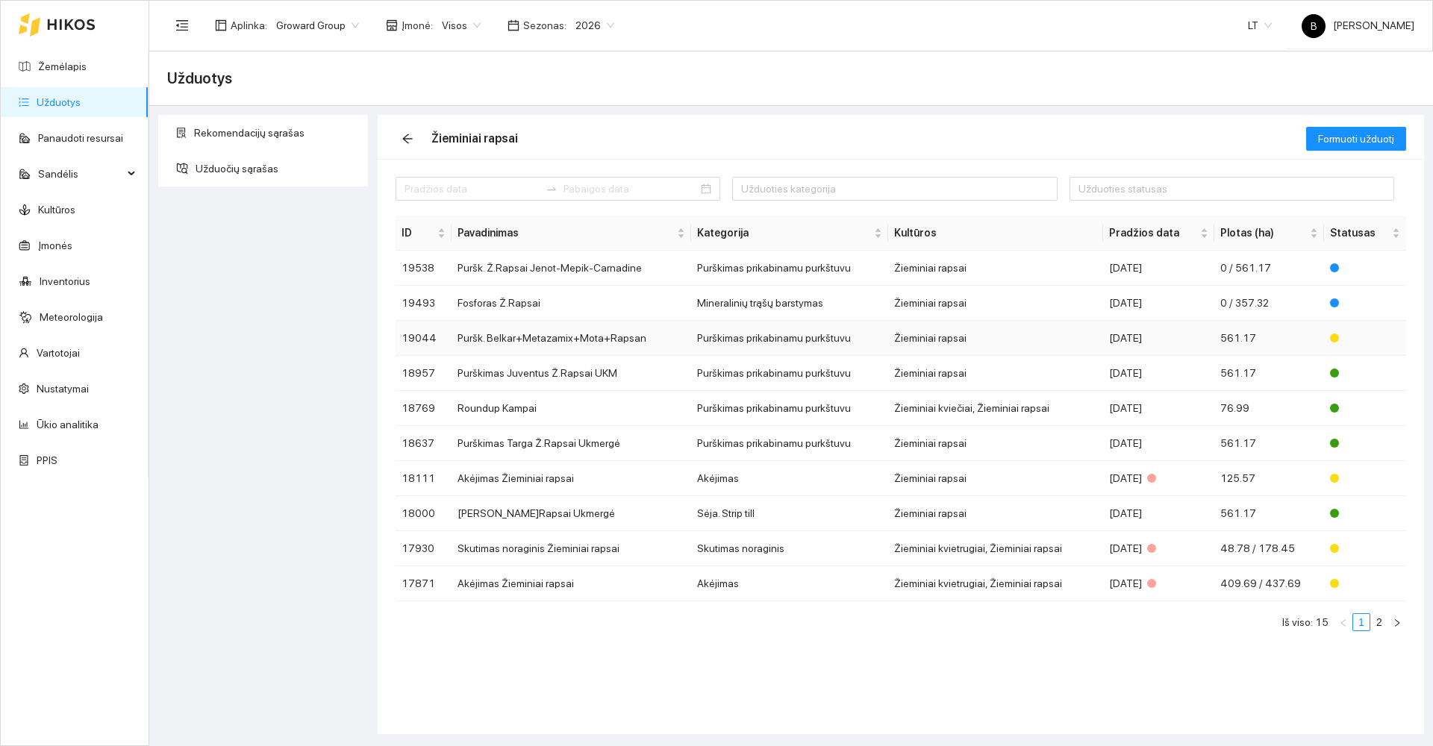
click at [652, 335] on td "Puršk. Belkar+Metazamix+Mota+Rapsan" at bounding box center [572, 338] width 240 height 35
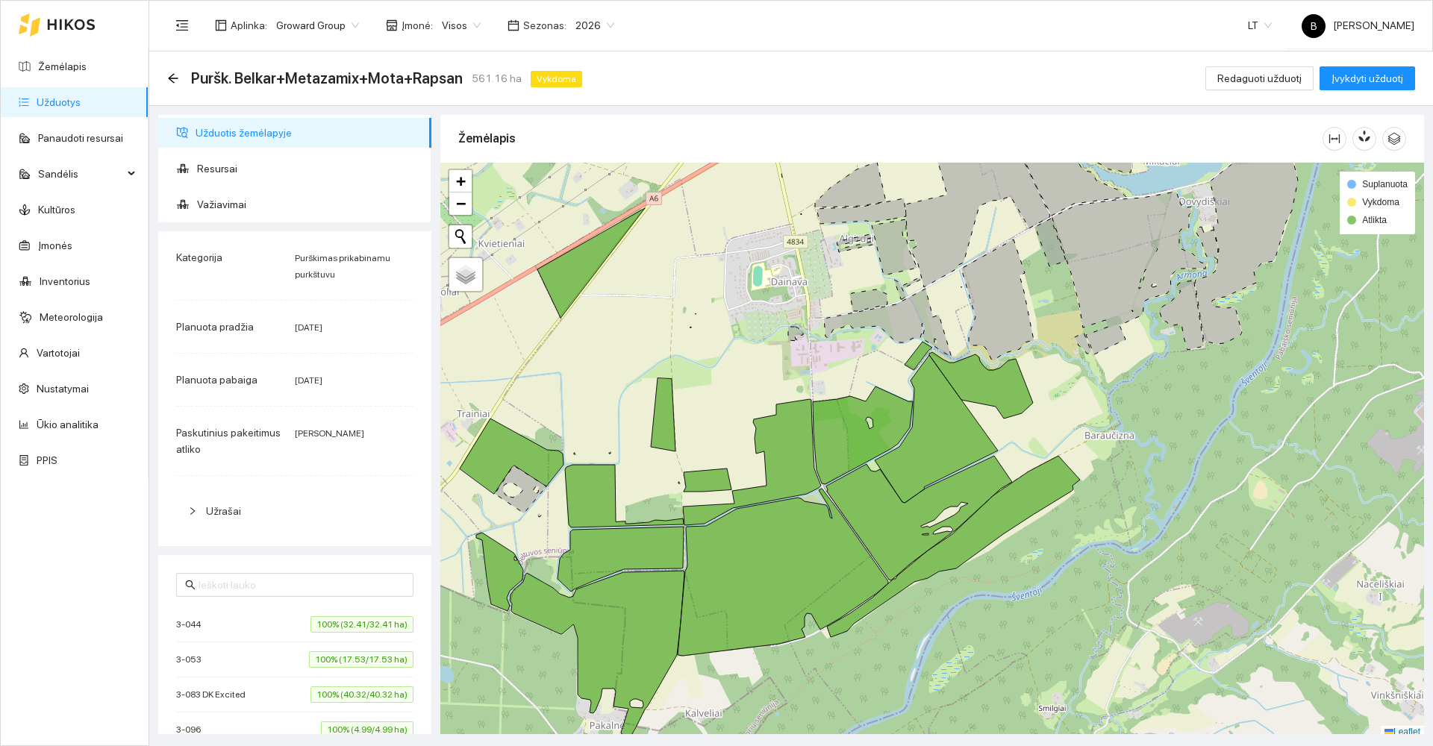
scroll to position [4, 0]
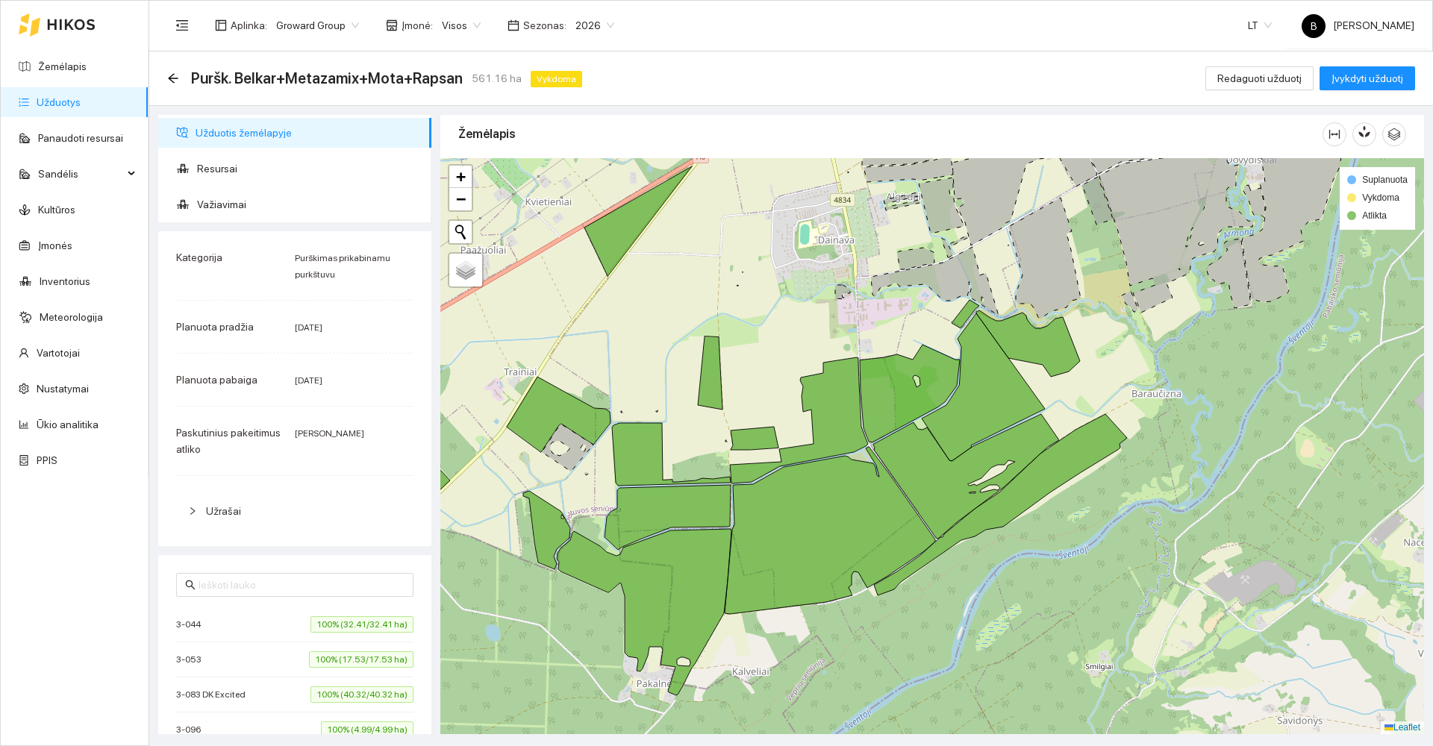
drag, startPoint x: 642, startPoint y: 287, endPoint x: 670, endPoint y: 285, distance: 27.7
click at [670, 285] on div at bounding box center [932, 446] width 984 height 576
click at [85, 68] on link "Žemėlapis" at bounding box center [62, 66] width 49 height 12
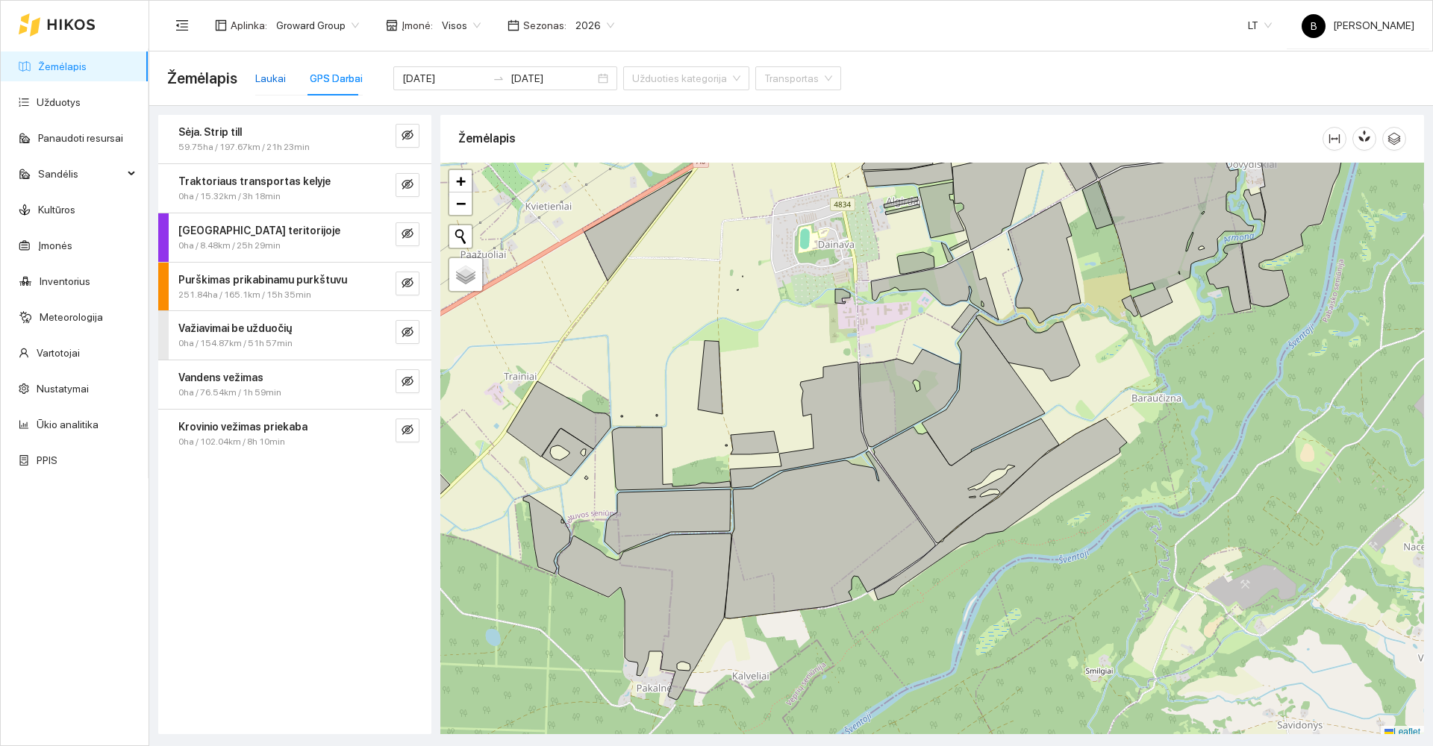
click at [269, 75] on div "Laukai" at bounding box center [270, 78] width 31 height 16
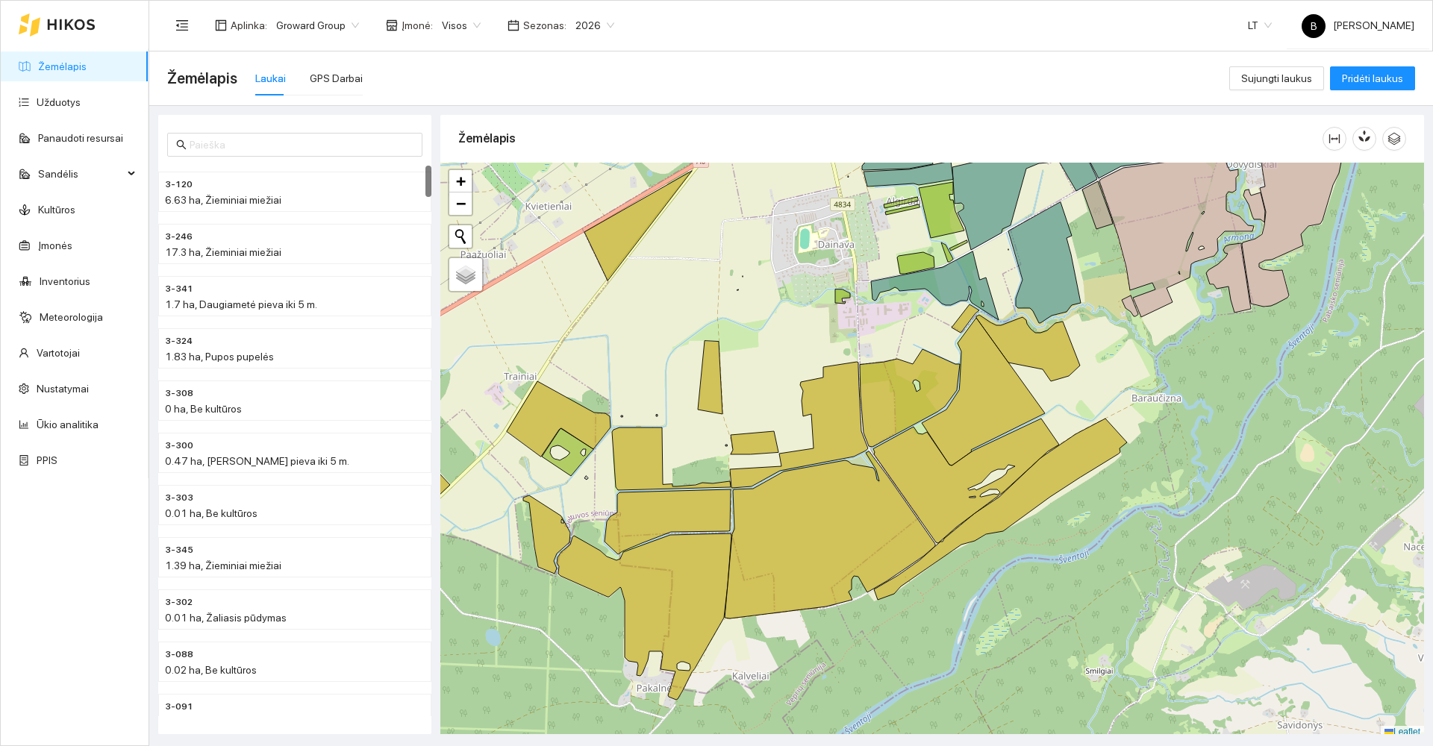
click at [104, 557] on div "Žemėlapis Užduotys Panaudoti resursai Sandėlis Kultūros Įmonės Inventorius Mete…" at bounding box center [75, 373] width 148 height 745
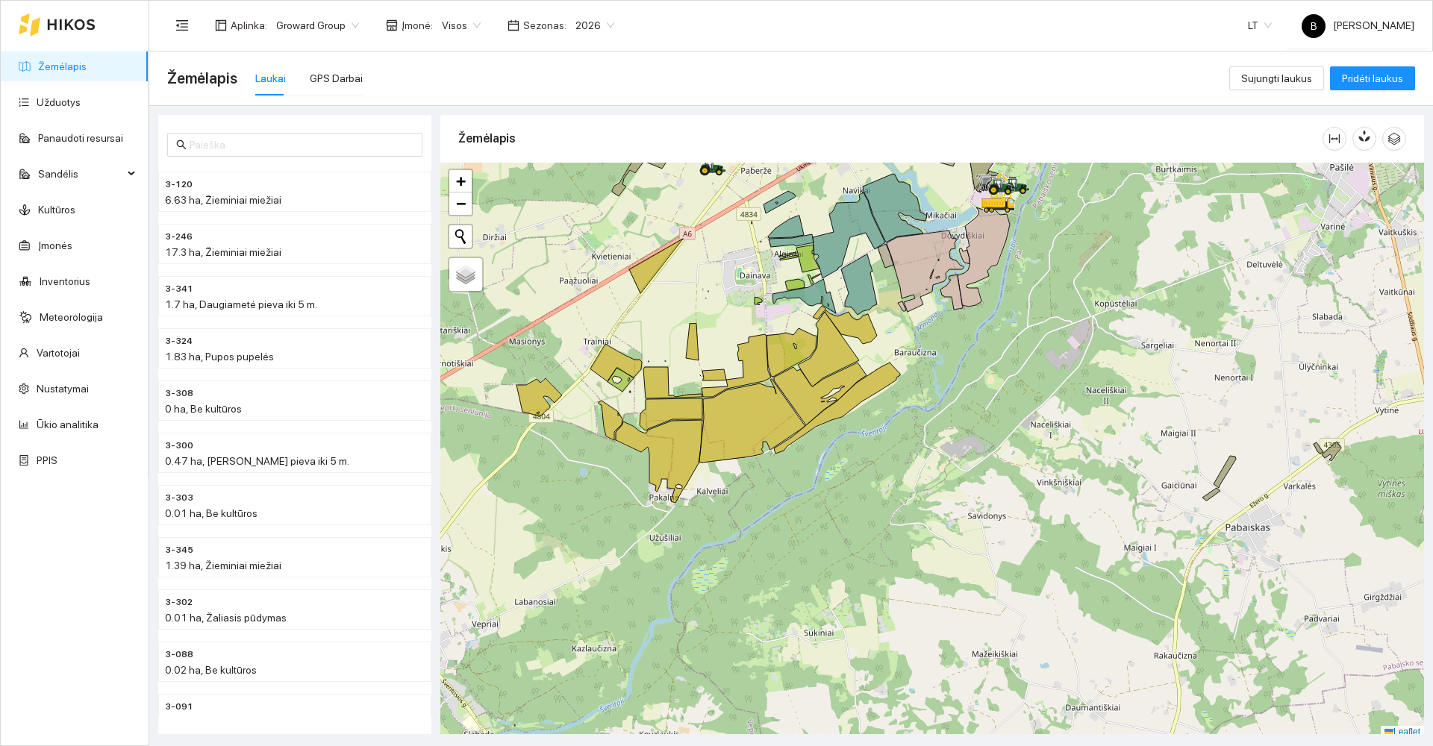
scroll to position [4, 0]
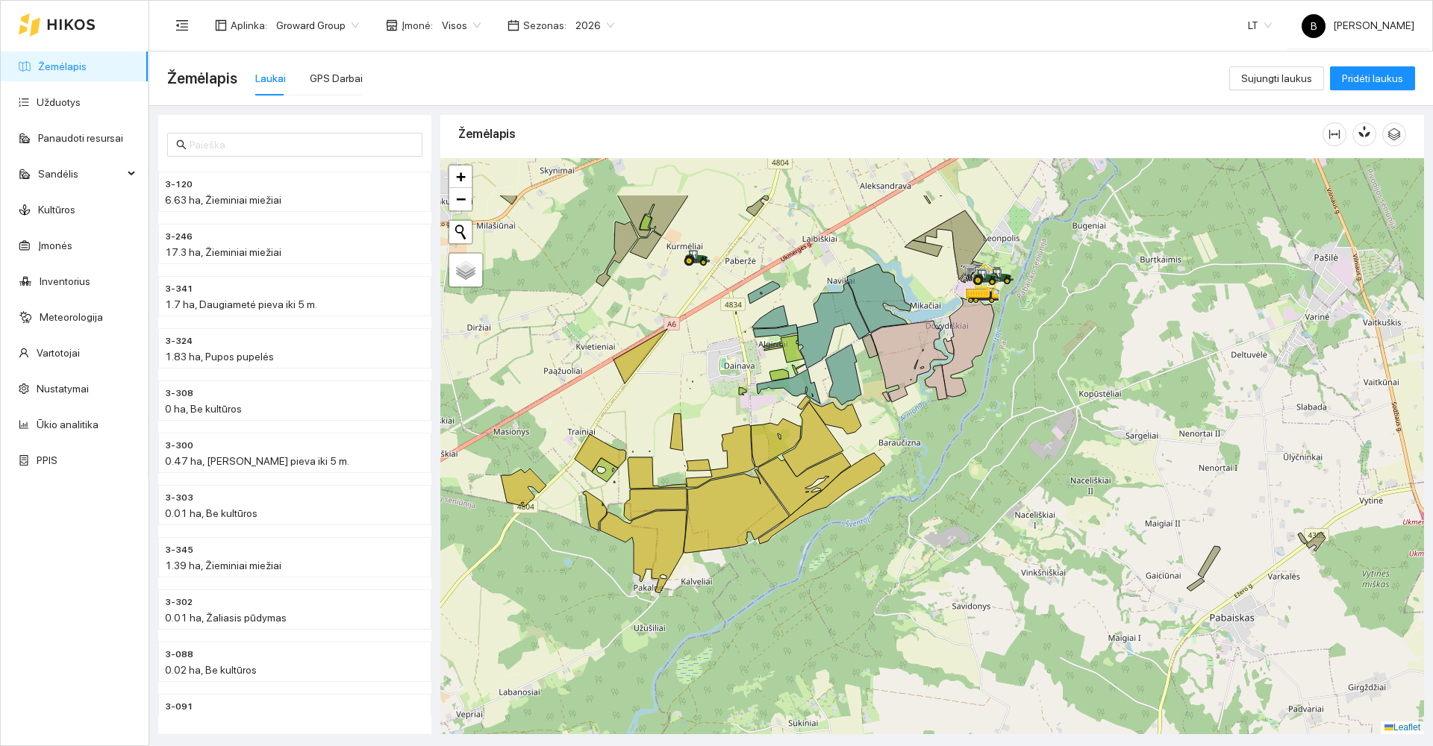
drag, startPoint x: 672, startPoint y: 308, endPoint x: 656, endPoint y: 402, distance: 96.1
click at [656, 402] on div at bounding box center [932, 446] width 984 height 576
